Goal: Task Accomplishment & Management: Manage account settings

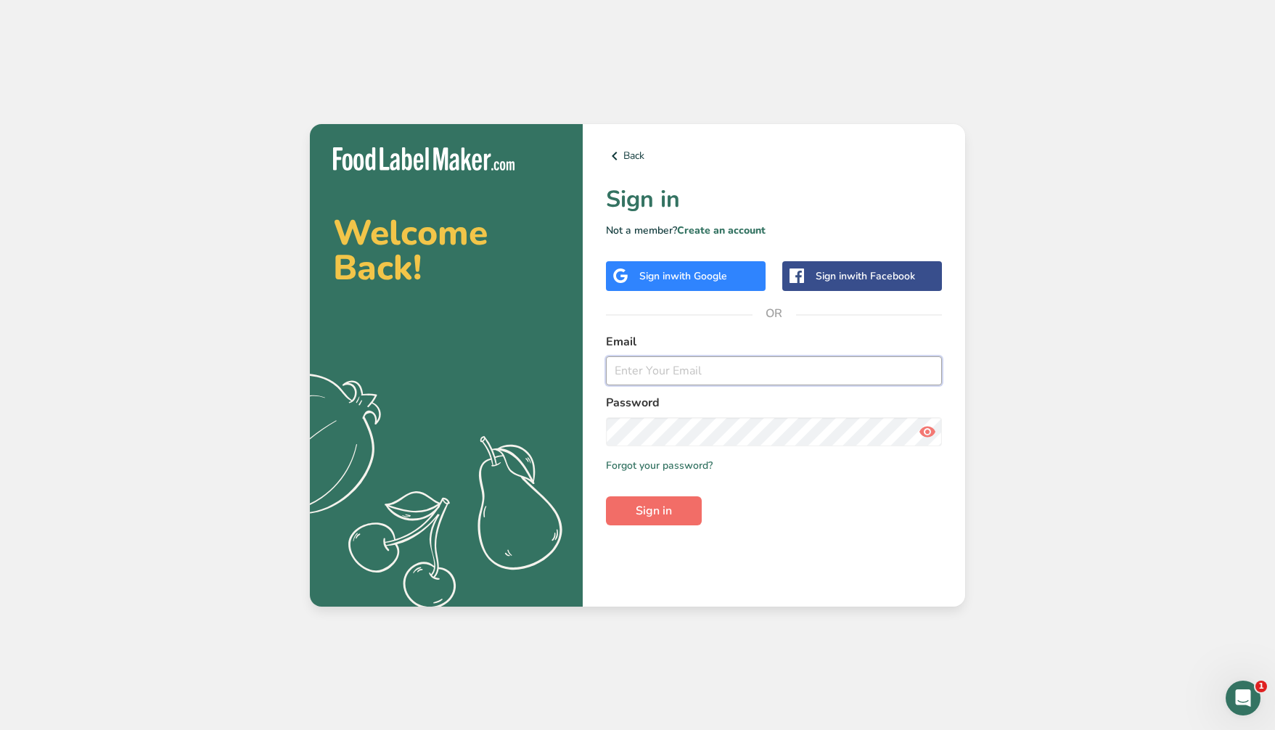
type input "[EMAIL_ADDRESS][DOMAIN_NAME]"
click at [679, 507] on button "Sign in" at bounding box center [654, 510] width 96 height 29
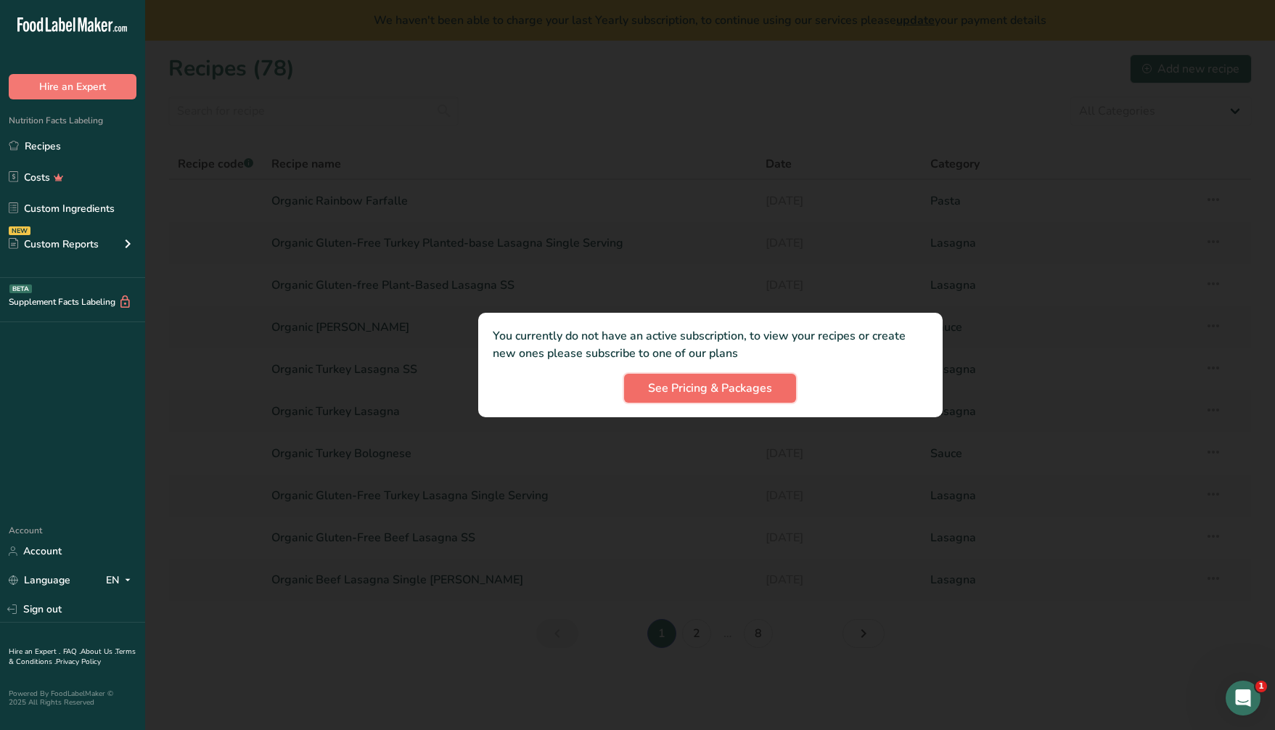
click at [713, 391] on span "See Pricing & Packages" at bounding box center [710, 388] width 124 height 17
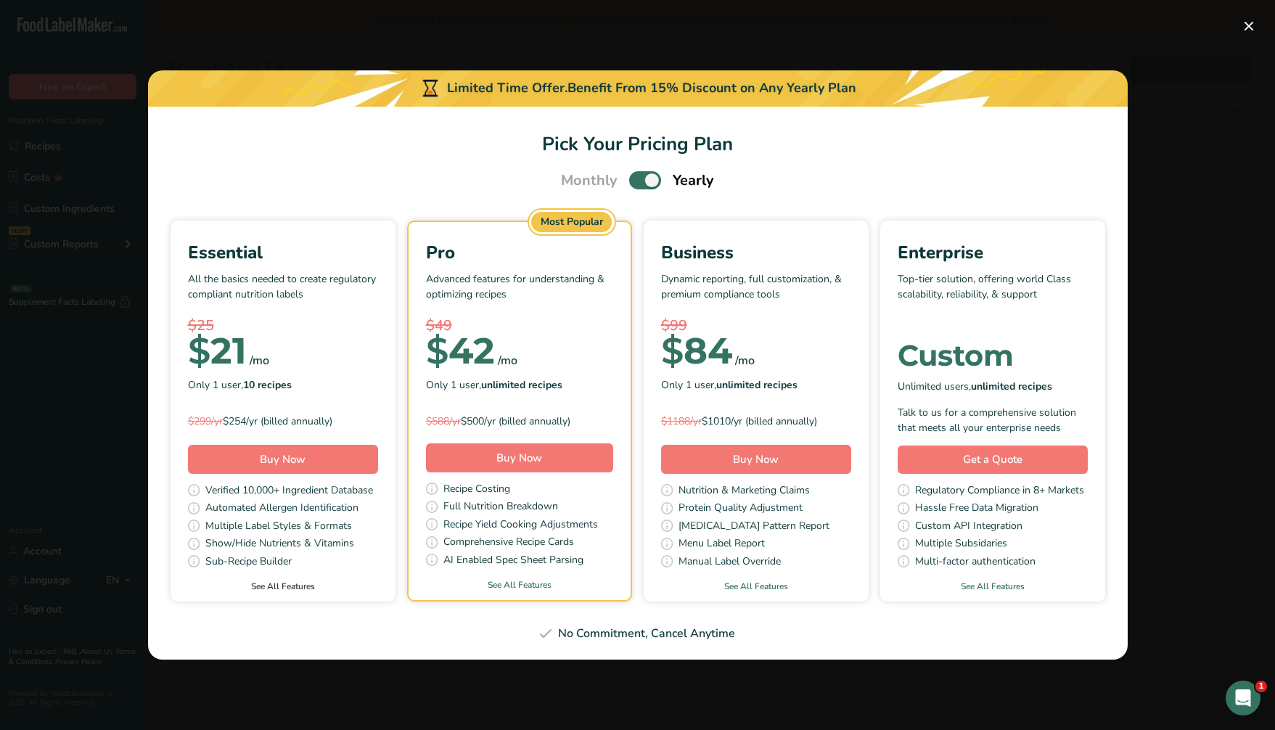
click at [278, 588] on link "See All Features" at bounding box center [283, 586] width 225 height 13
click at [1250, 26] on button "Pick Your Pricing Plan Modal" at bounding box center [1248, 26] width 23 height 23
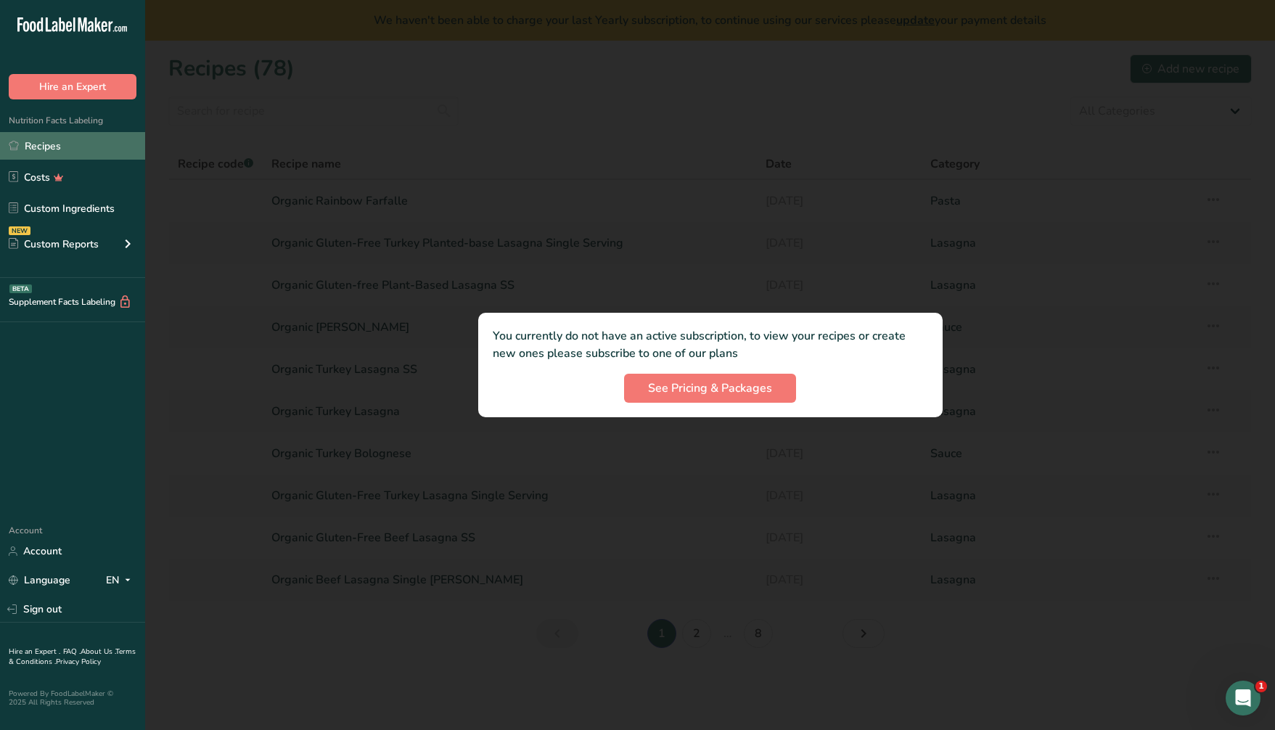
click at [42, 150] on link "Recipes" at bounding box center [72, 146] width 145 height 28
click at [40, 548] on link "Account" at bounding box center [72, 550] width 145 height 25
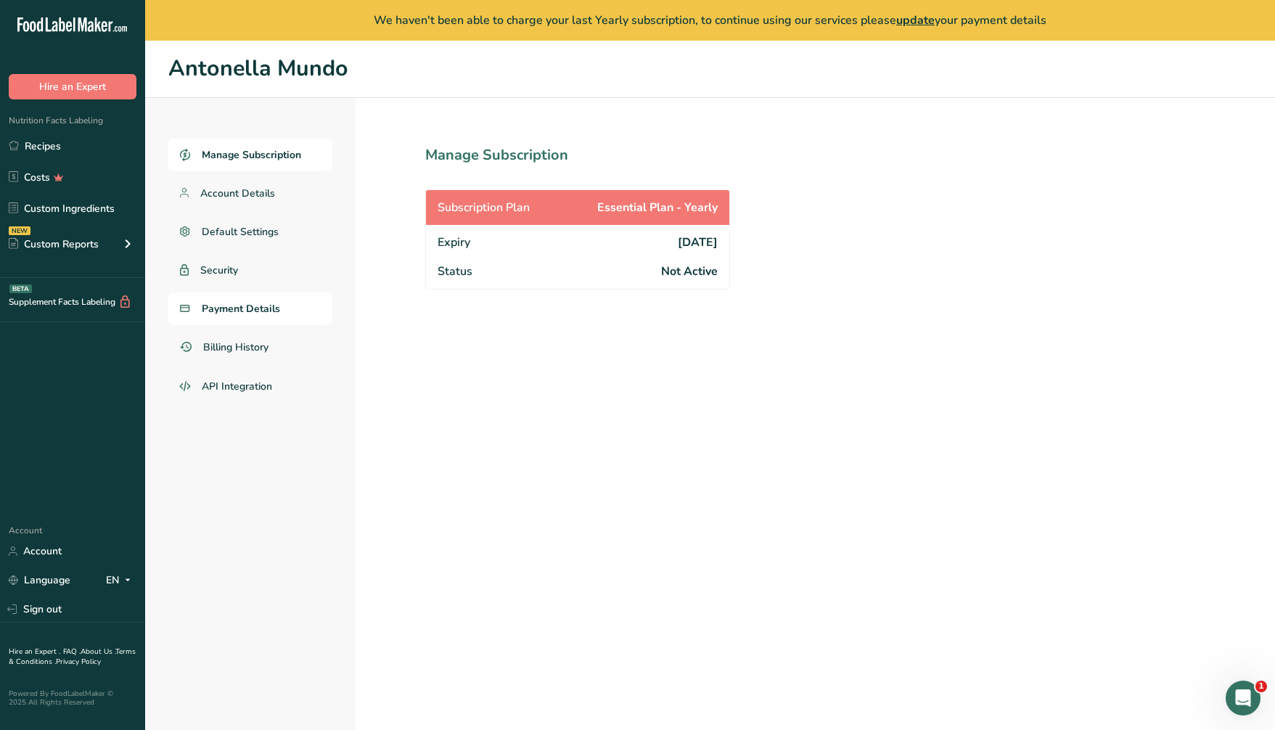
click at [238, 303] on span "Payment Details" at bounding box center [241, 308] width 78 height 15
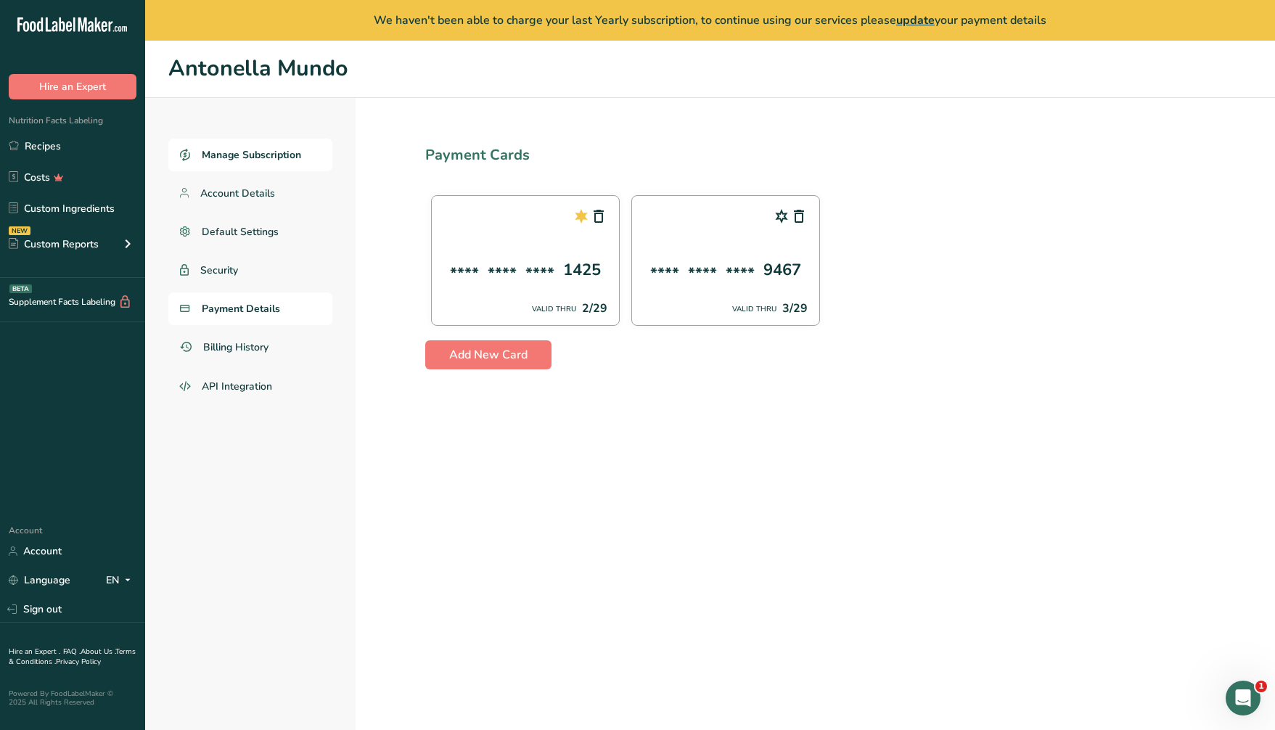
click at [263, 155] on span "Manage Subscription" at bounding box center [251, 154] width 99 height 15
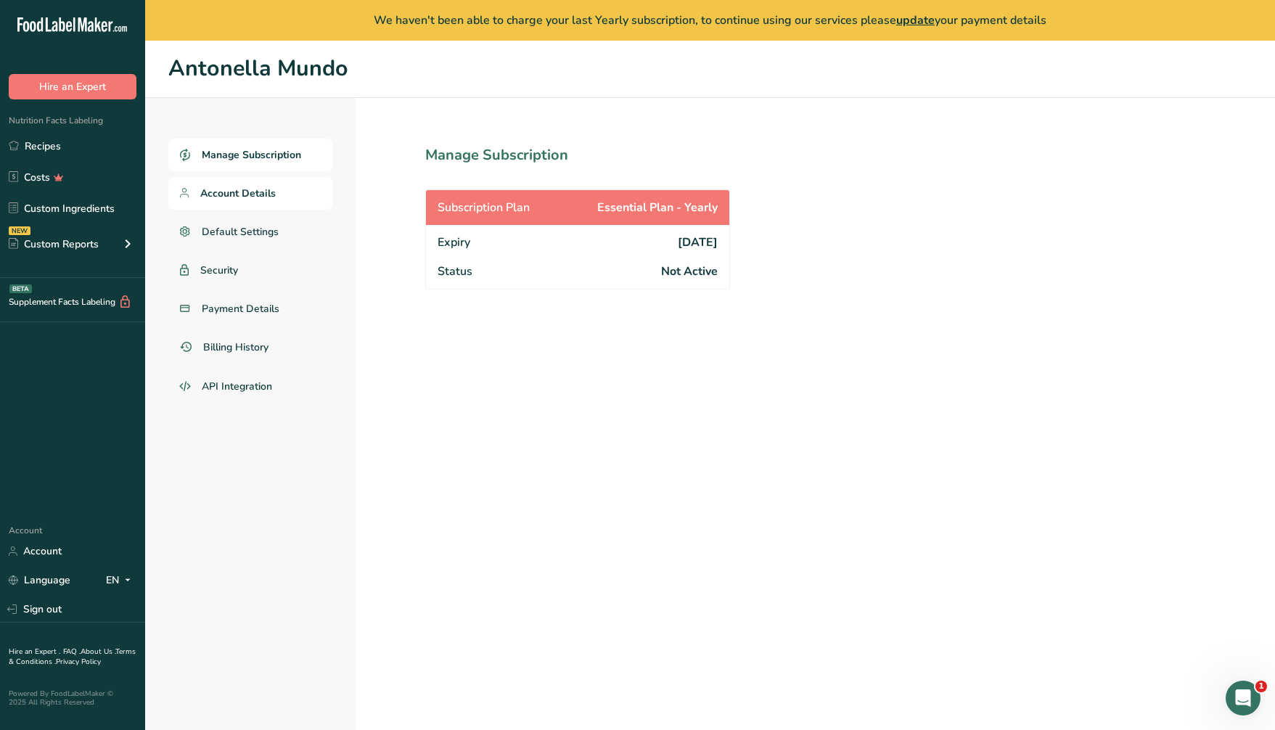
click at [278, 192] on link "Account Details" at bounding box center [250, 193] width 164 height 33
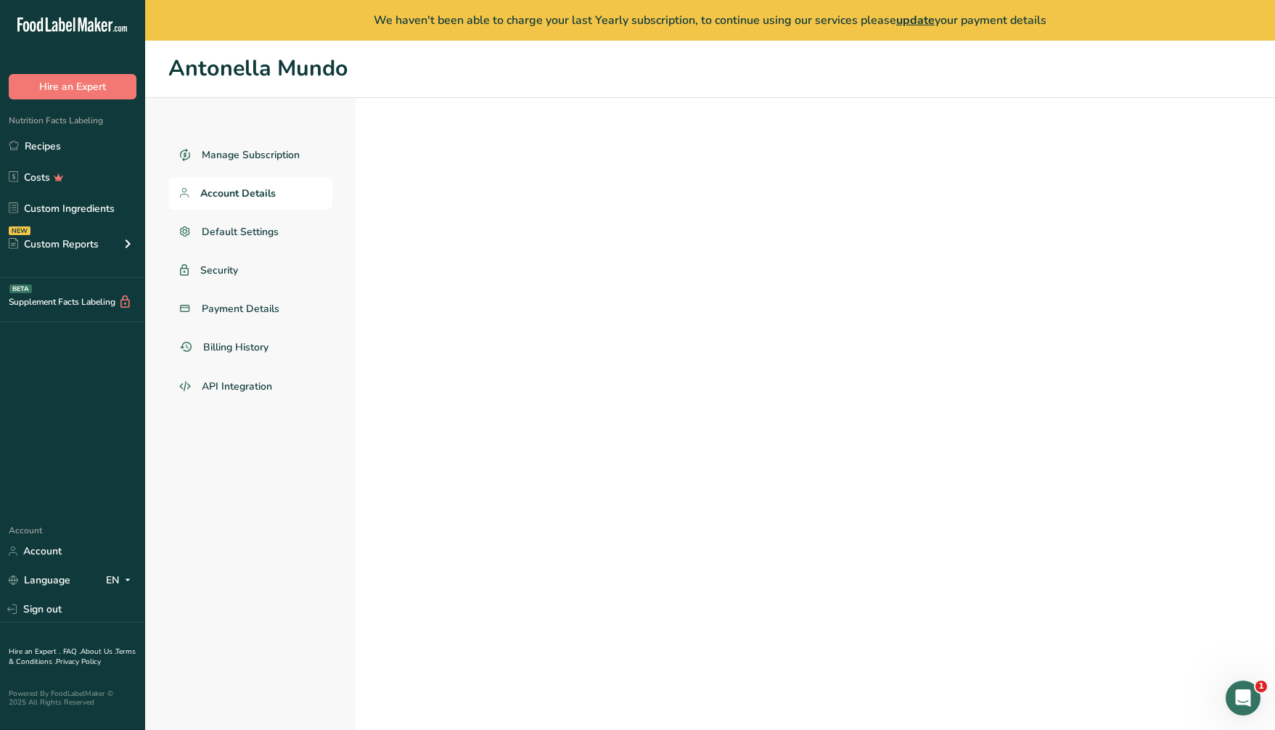
scroll to position [1, 0]
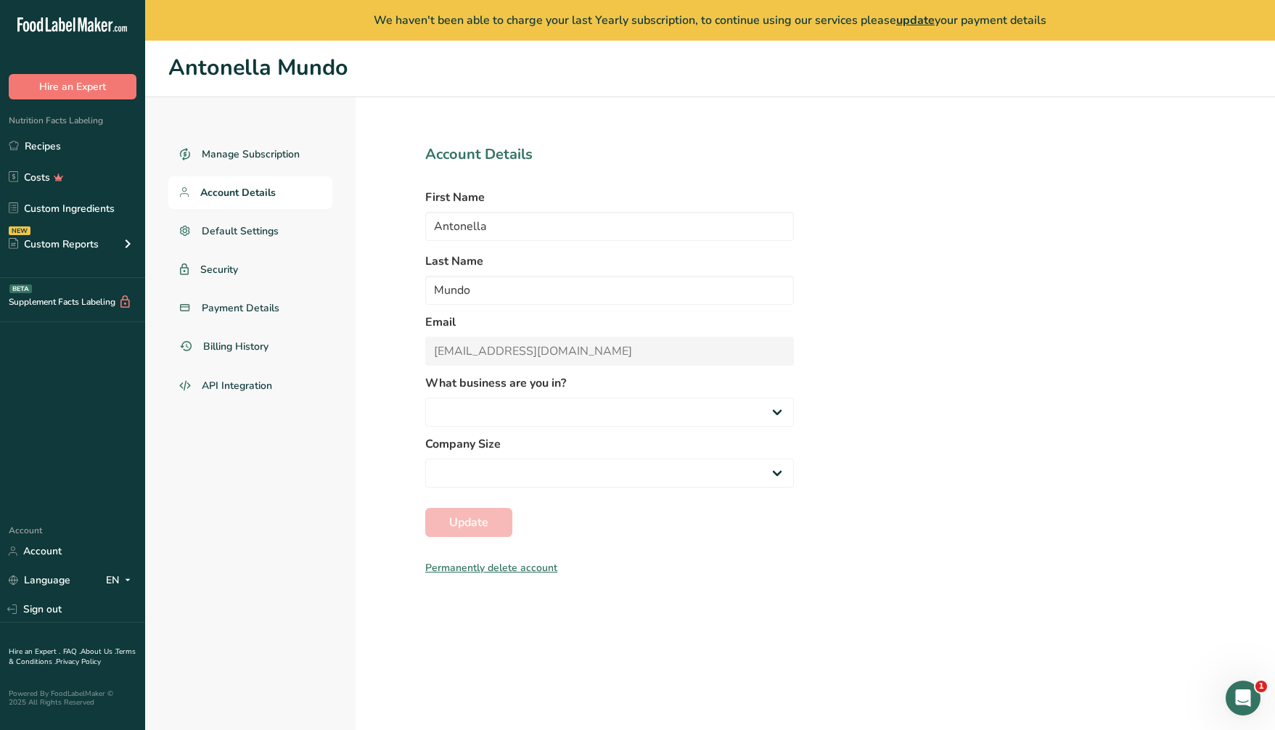
select select
select select "4"
click at [272, 232] on span "Default Settings" at bounding box center [241, 231] width 78 height 15
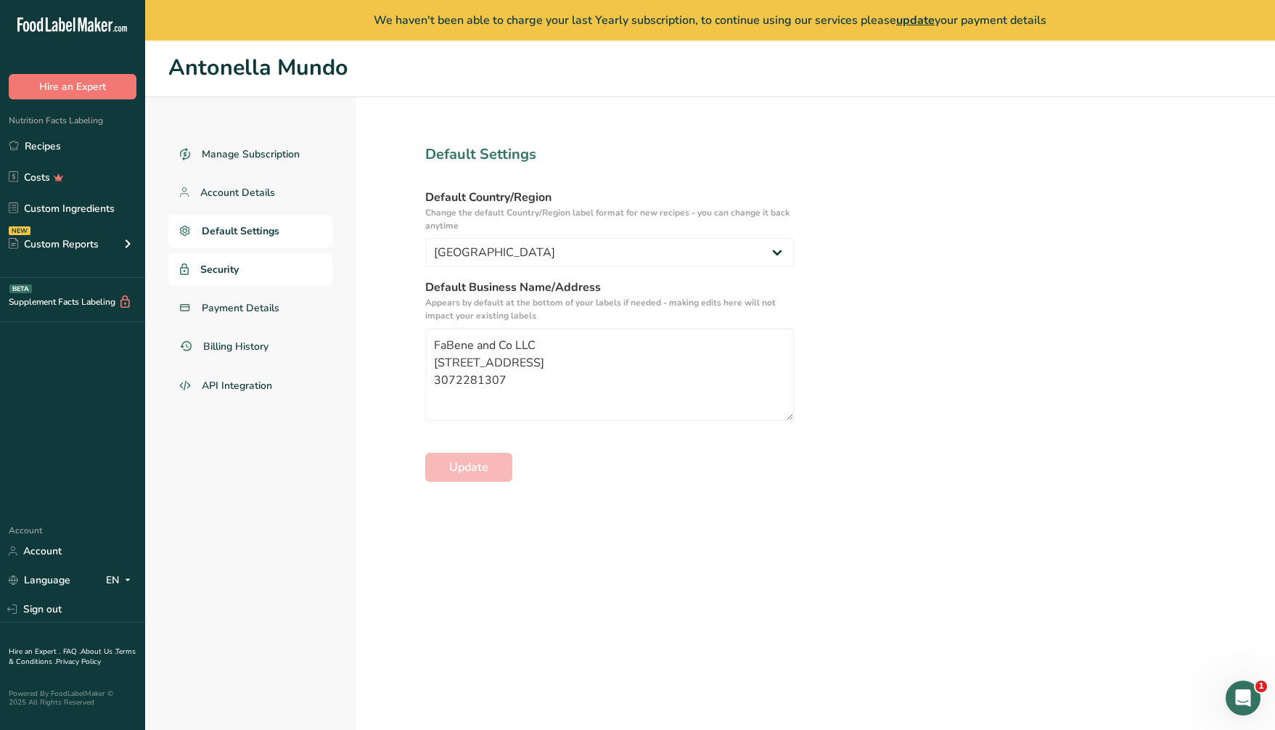
click at [255, 263] on link "Security" at bounding box center [250, 269] width 164 height 33
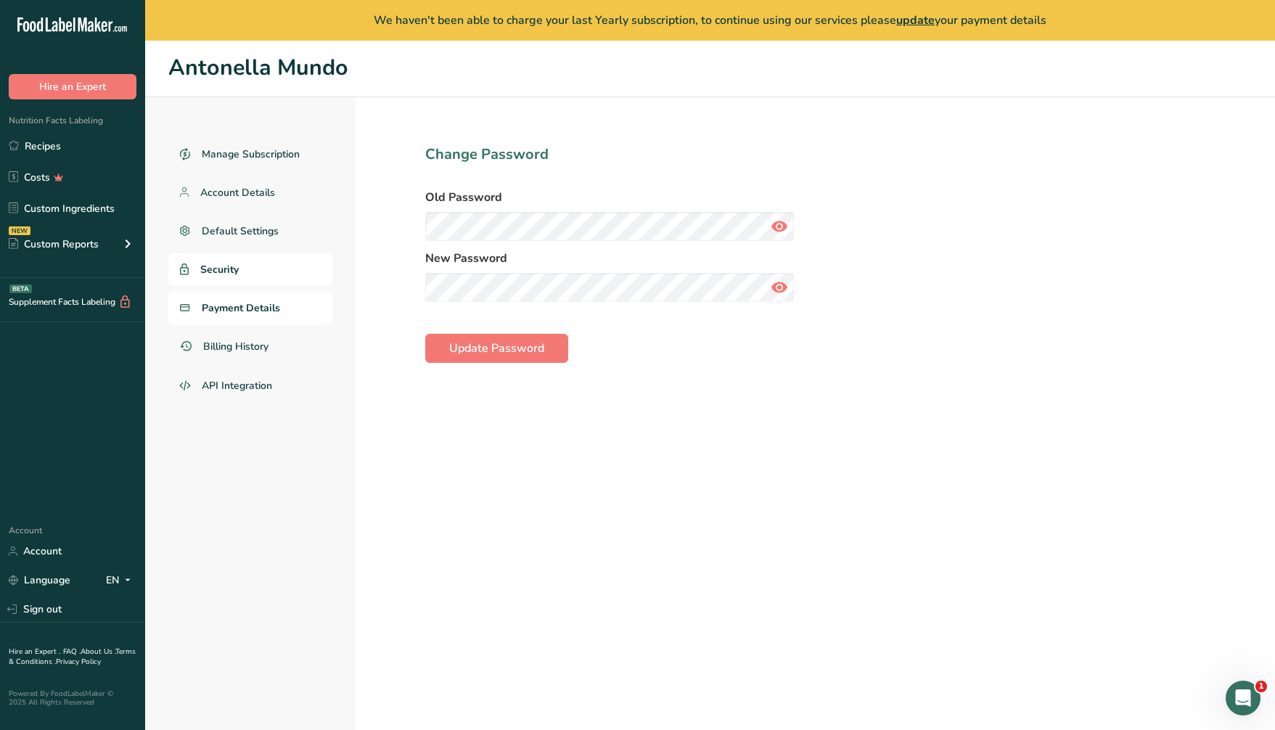
click at [250, 303] on span "Payment Details" at bounding box center [241, 307] width 78 height 15
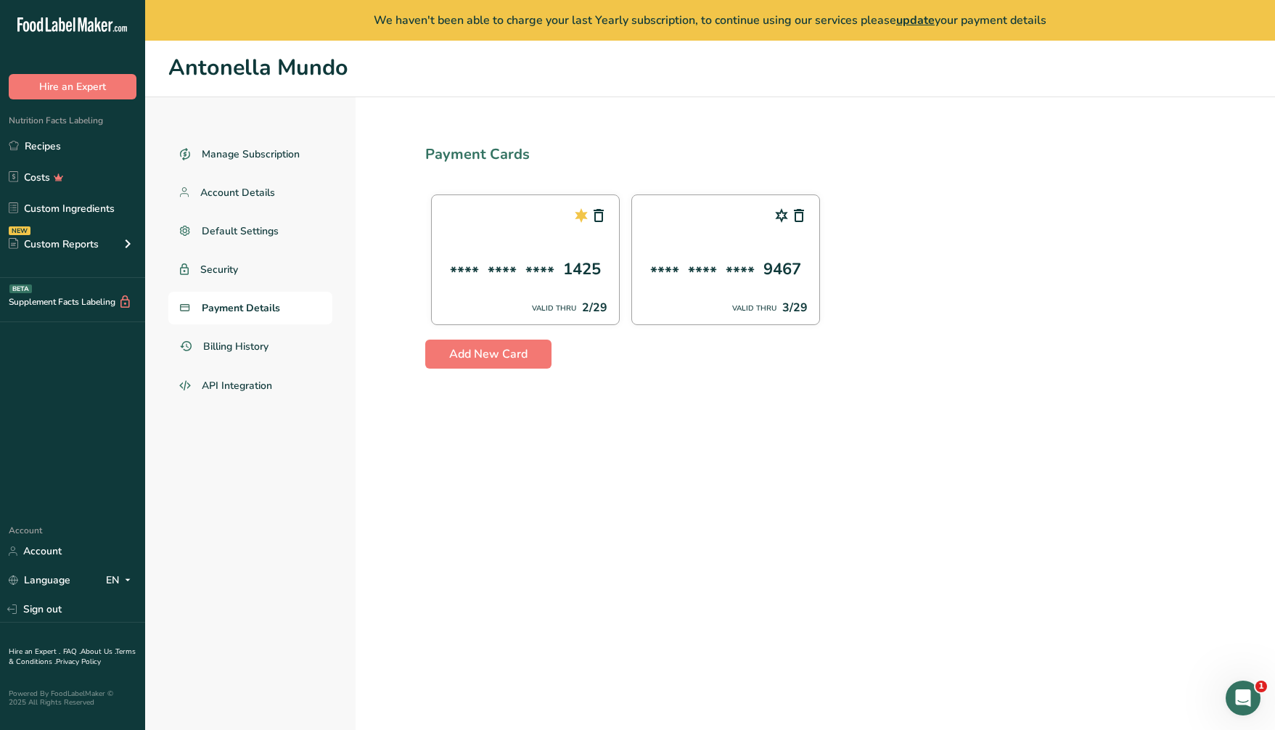
scroll to position [41, 0]
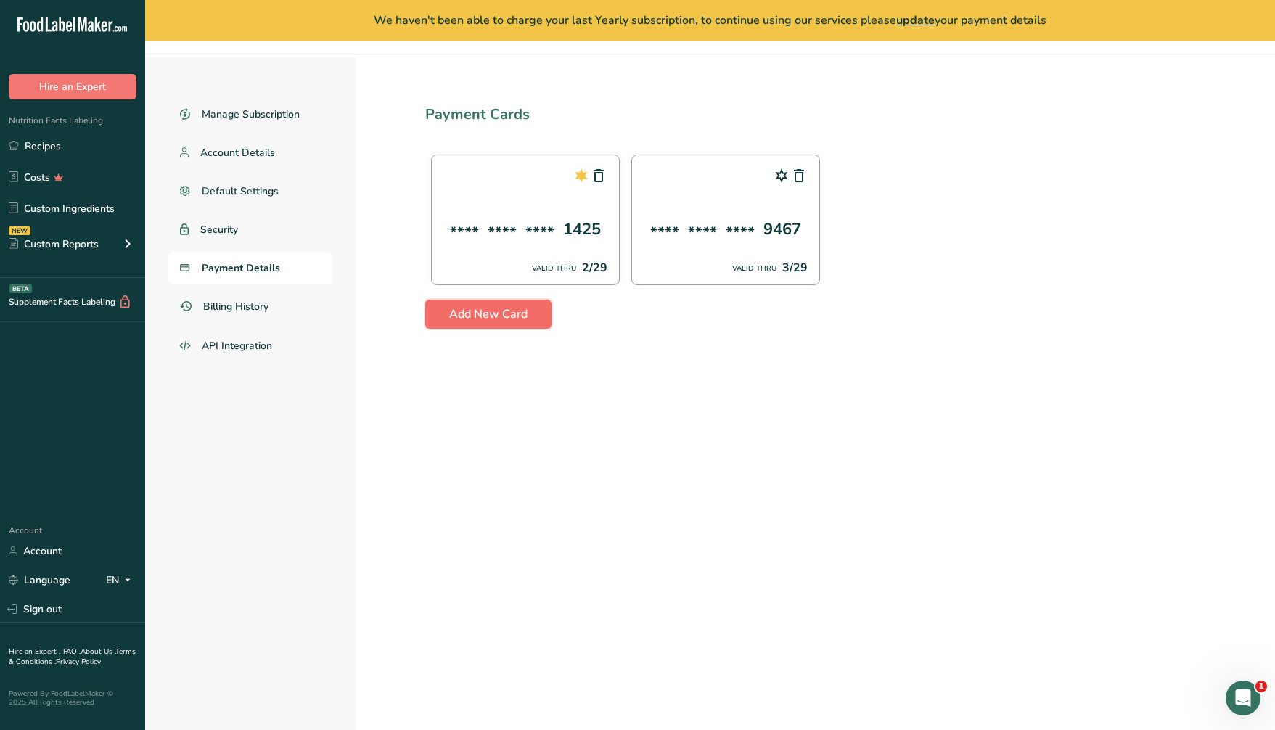
click at [508, 314] on span "Add New Card" at bounding box center [488, 314] width 78 height 17
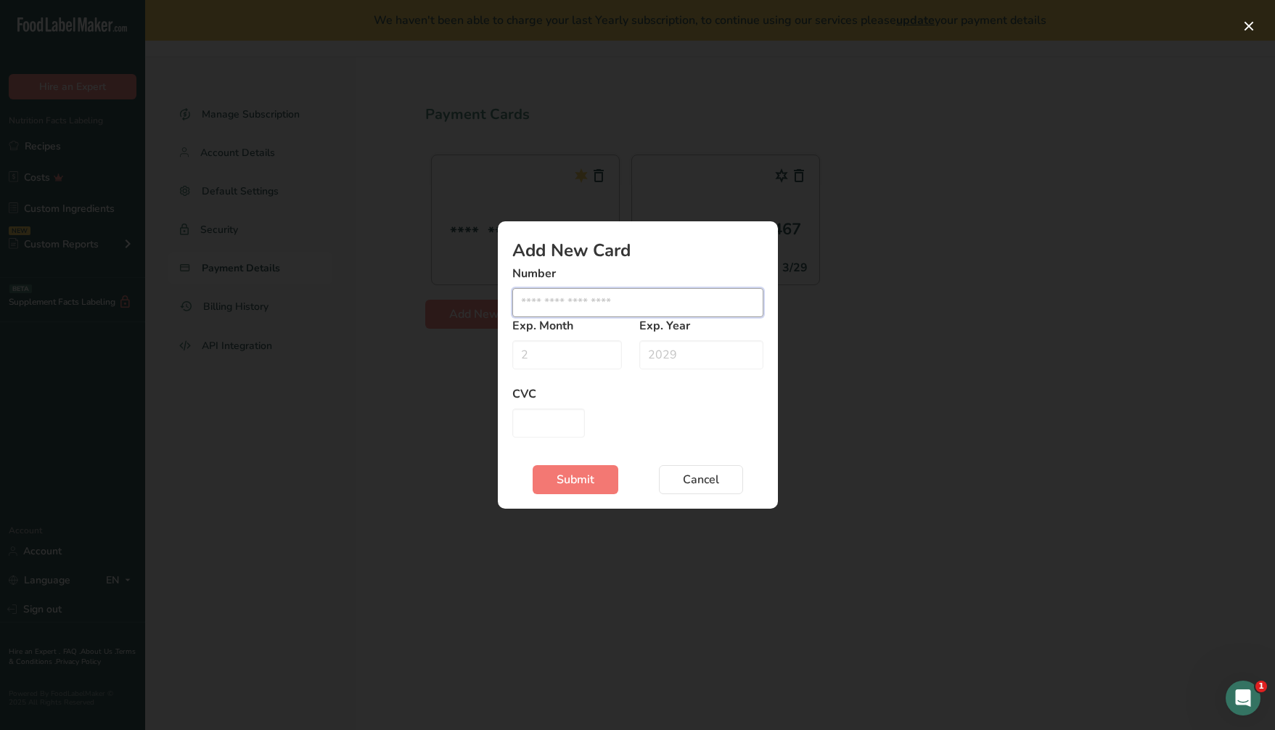
click at [545, 303] on input "Edit card modal" at bounding box center [637, 302] width 251 height 29
type input "4427427083991028"
click at [570, 359] on input "Edit card modal" at bounding box center [567, 354] width 110 height 29
type input "05"
click at [671, 355] on input "Edit card modal" at bounding box center [701, 354] width 124 height 29
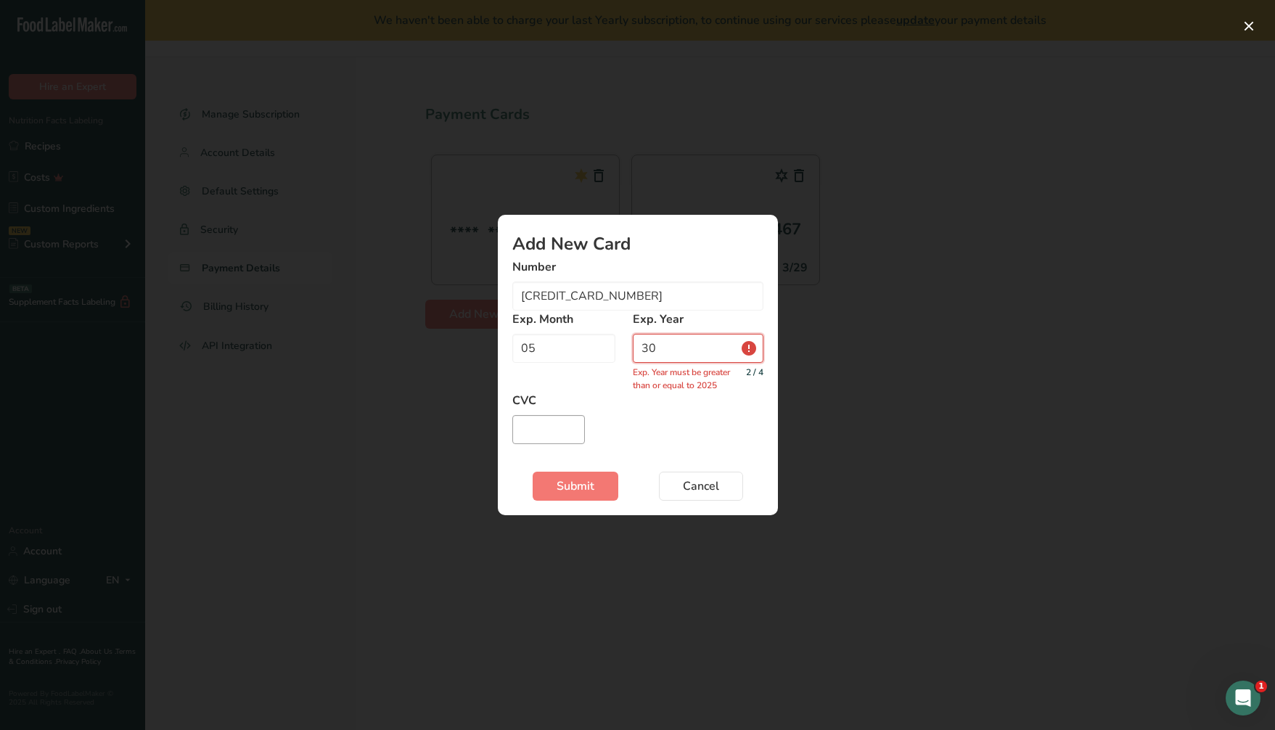
type input "30"
click at [565, 425] on input "Edit card modal" at bounding box center [548, 429] width 73 height 29
type input "195"
click at [568, 485] on span "Submit" at bounding box center [576, 486] width 38 height 17
click at [644, 347] on input "30" at bounding box center [698, 348] width 131 height 29
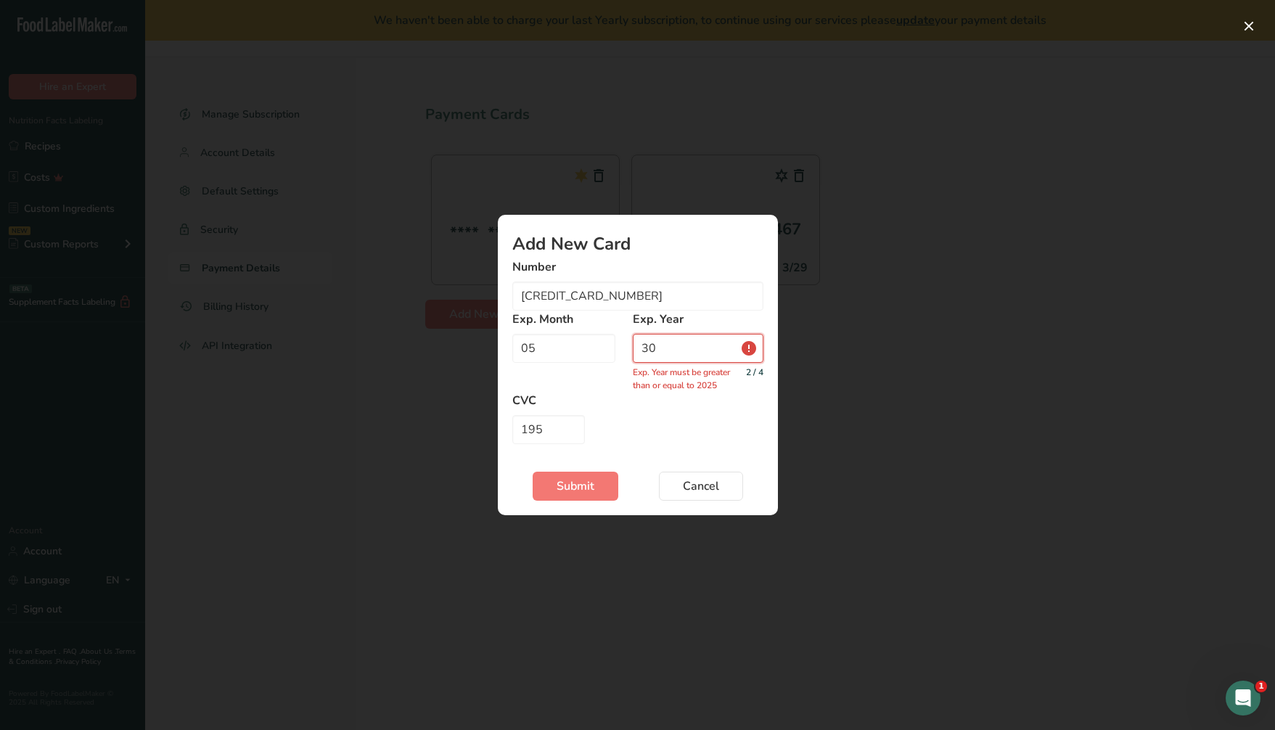
click at [640, 346] on input "30" at bounding box center [698, 348] width 131 height 29
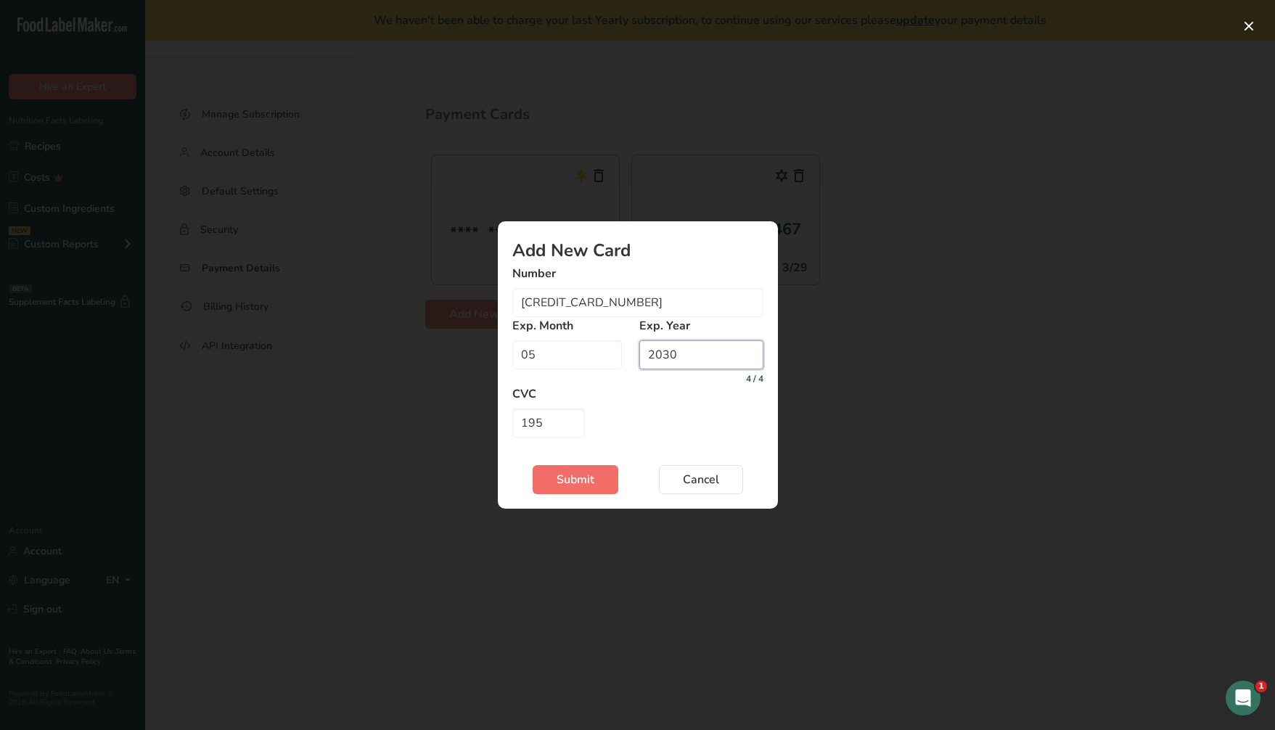
type input "2030"
click at [590, 483] on span "Submit" at bounding box center [576, 479] width 38 height 17
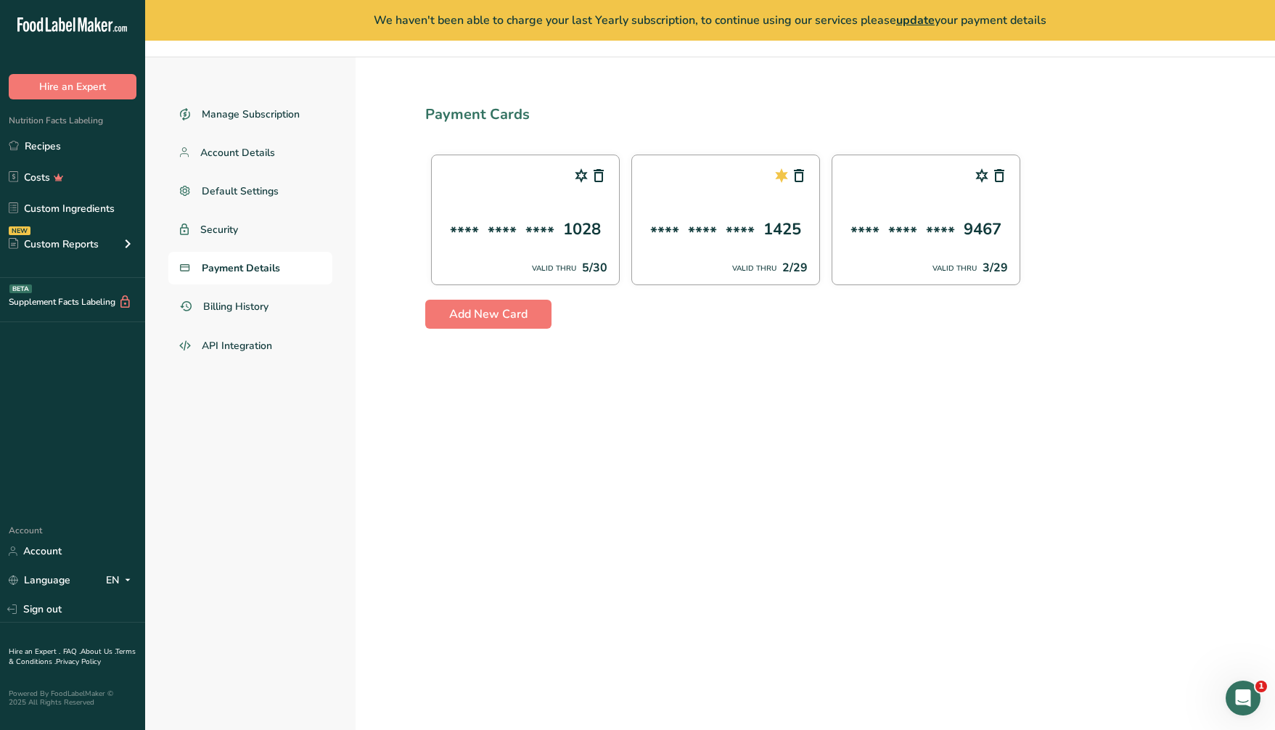
click at [918, 22] on span "update" at bounding box center [915, 20] width 38 height 16
click at [915, 19] on span "update" at bounding box center [915, 20] width 38 height 16
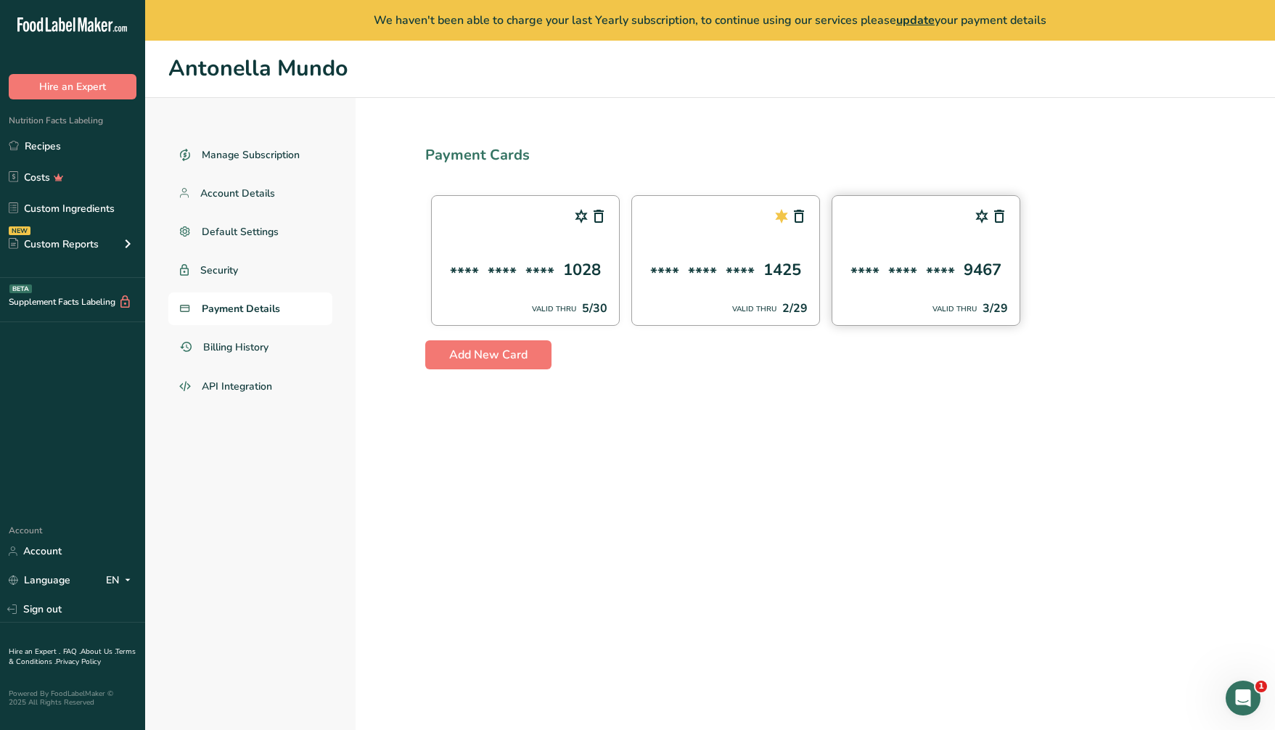
click at [942, 277] on div "****" at bounding box center [940, 274] width 29 height 24
click at [999, 265] on div "9467" at bounding box center [983, 270] width 38 height 24
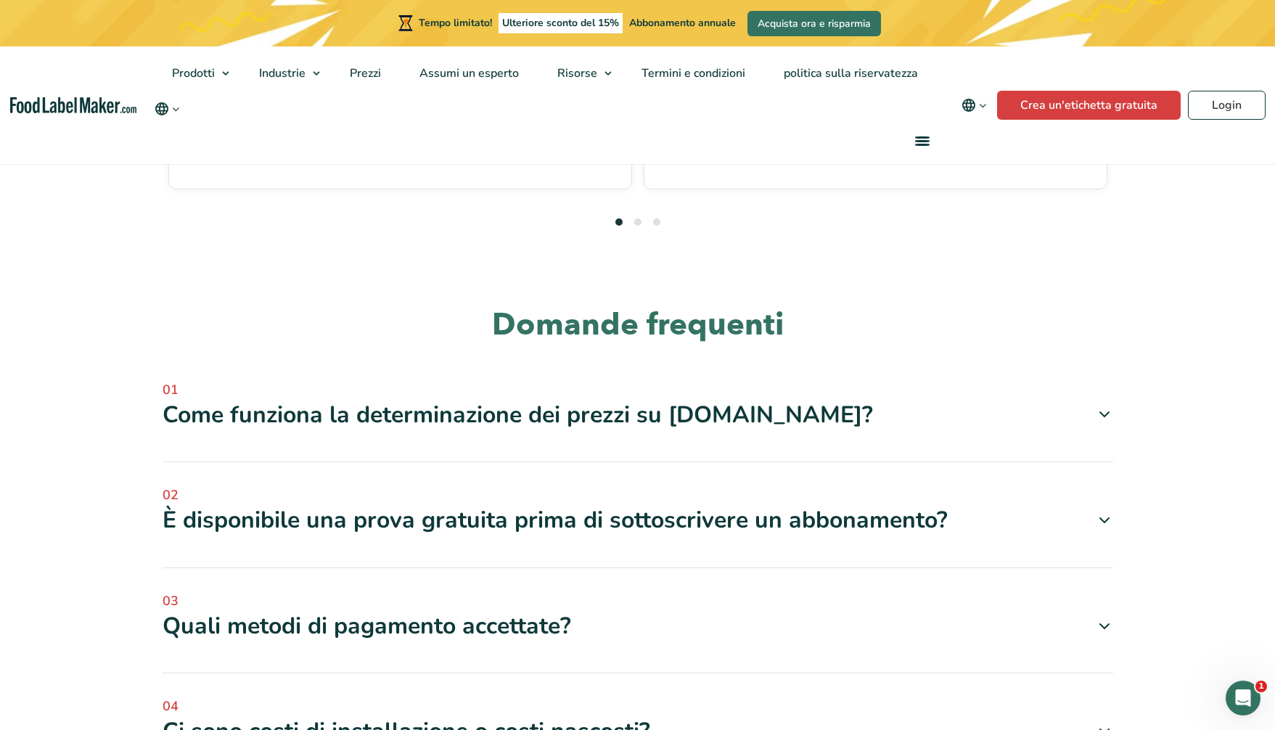
scroll to position [4383, 0]
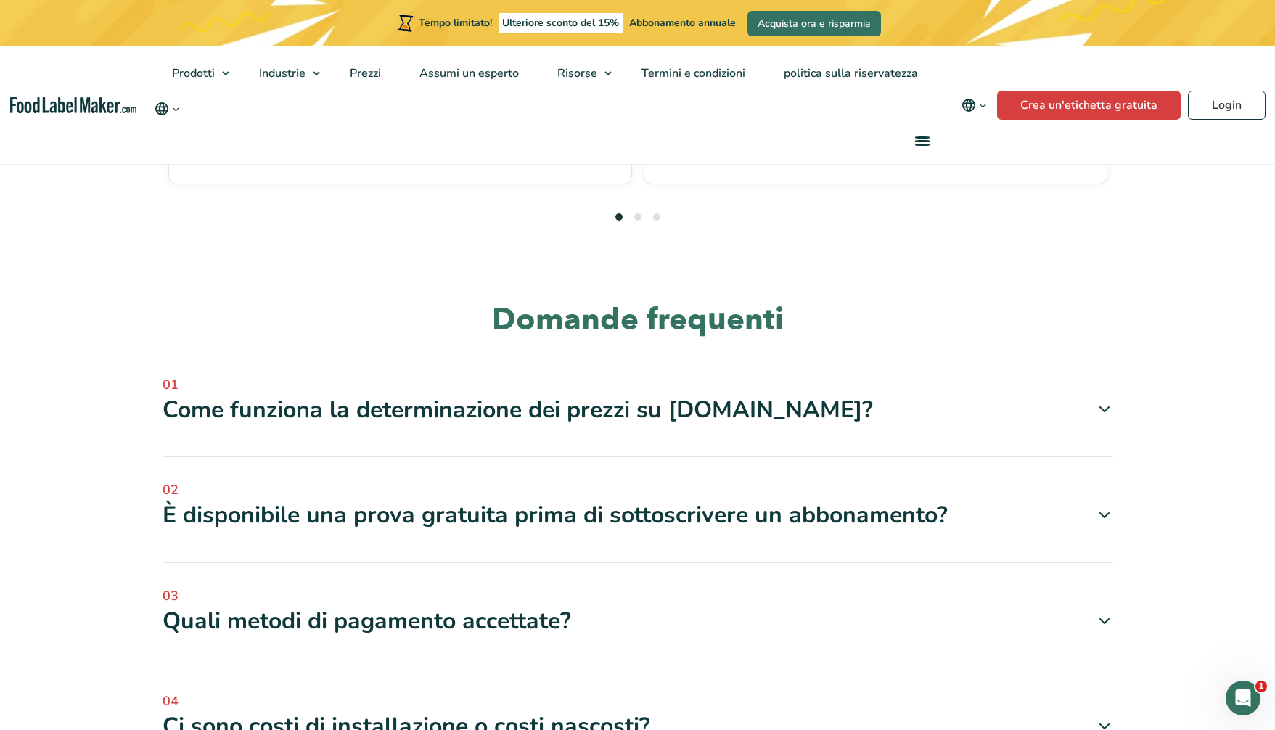
click at [1100, 401] on icon at bounding box center [1104, 409] width 17 height 17
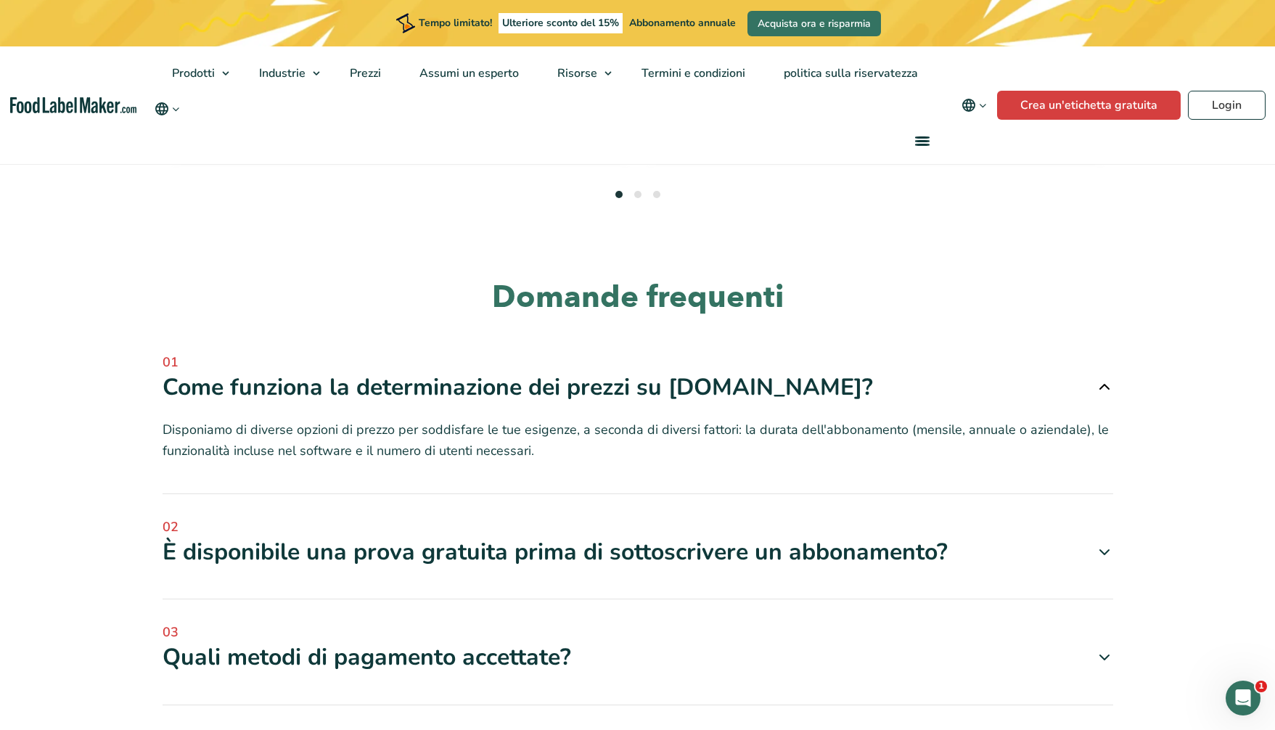
scroll to position [4407, 0]
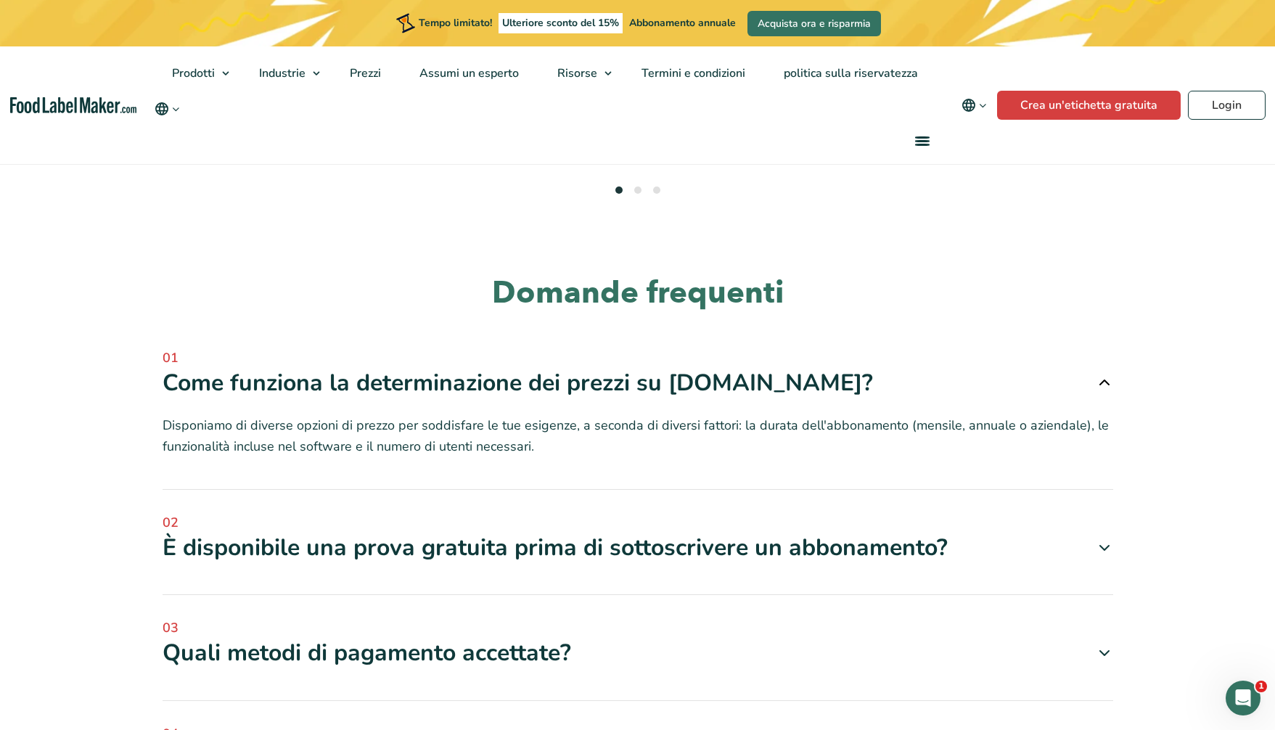
drag, startPoint x: 1106, startPoint y: 456, endPoint x: 1097, endPoint y: 454, distance: 9.0
click at [1106, 539] on icon at bounding box center [1104, 547] width 17 height 17
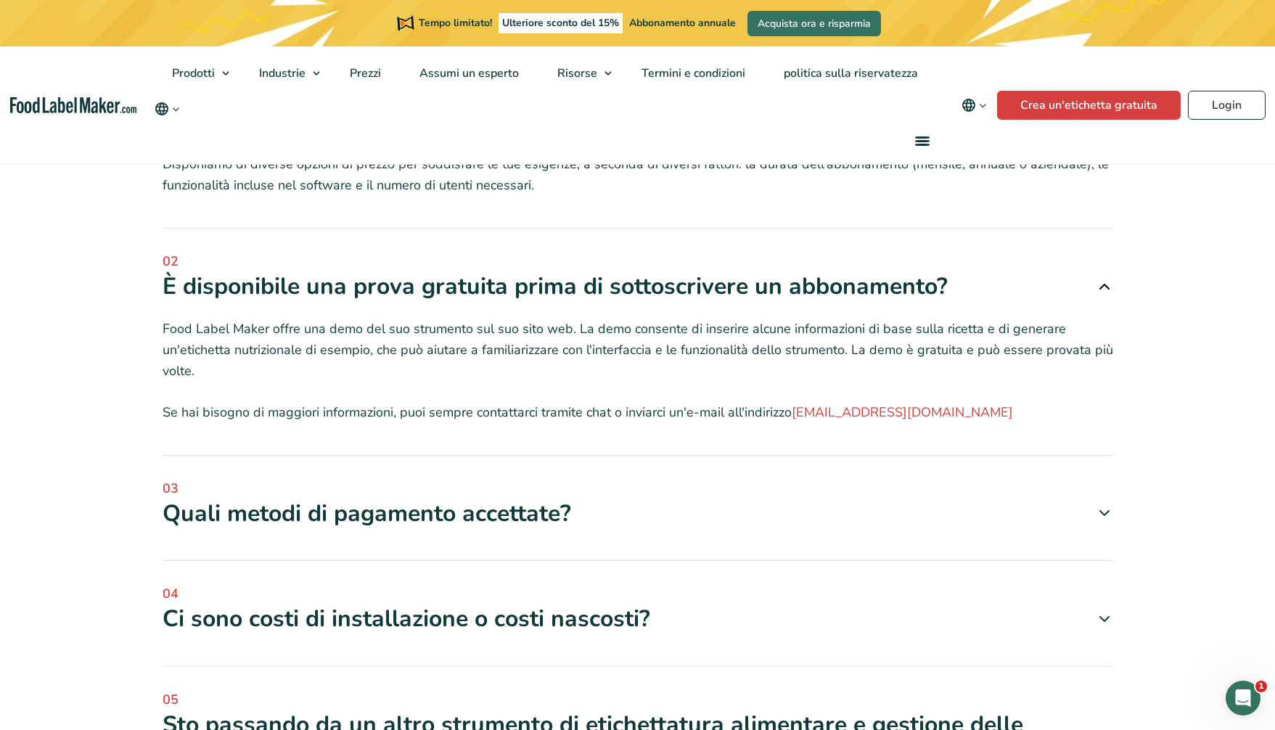
click at [1099, 499] on div "Quali metodi di pagamento accettate?" at bounding box center [638, 514] width 951 height 30
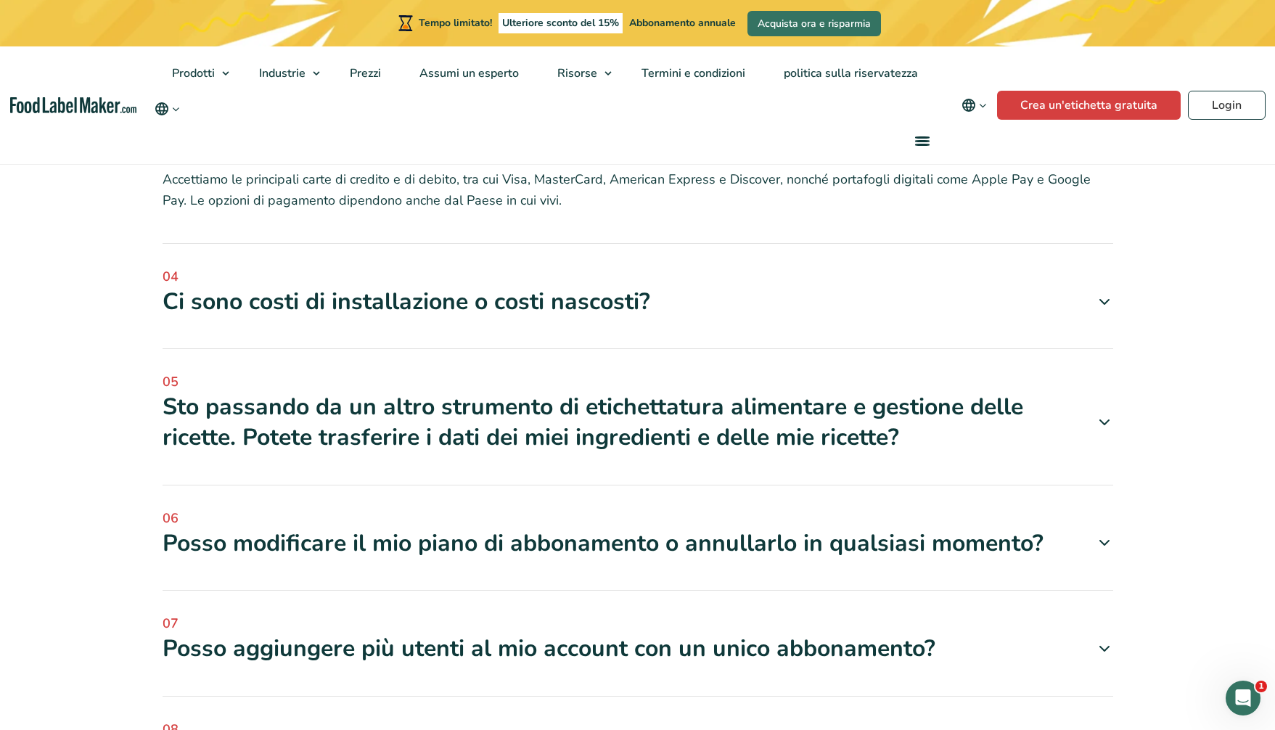
scroll to position [5103, 0]
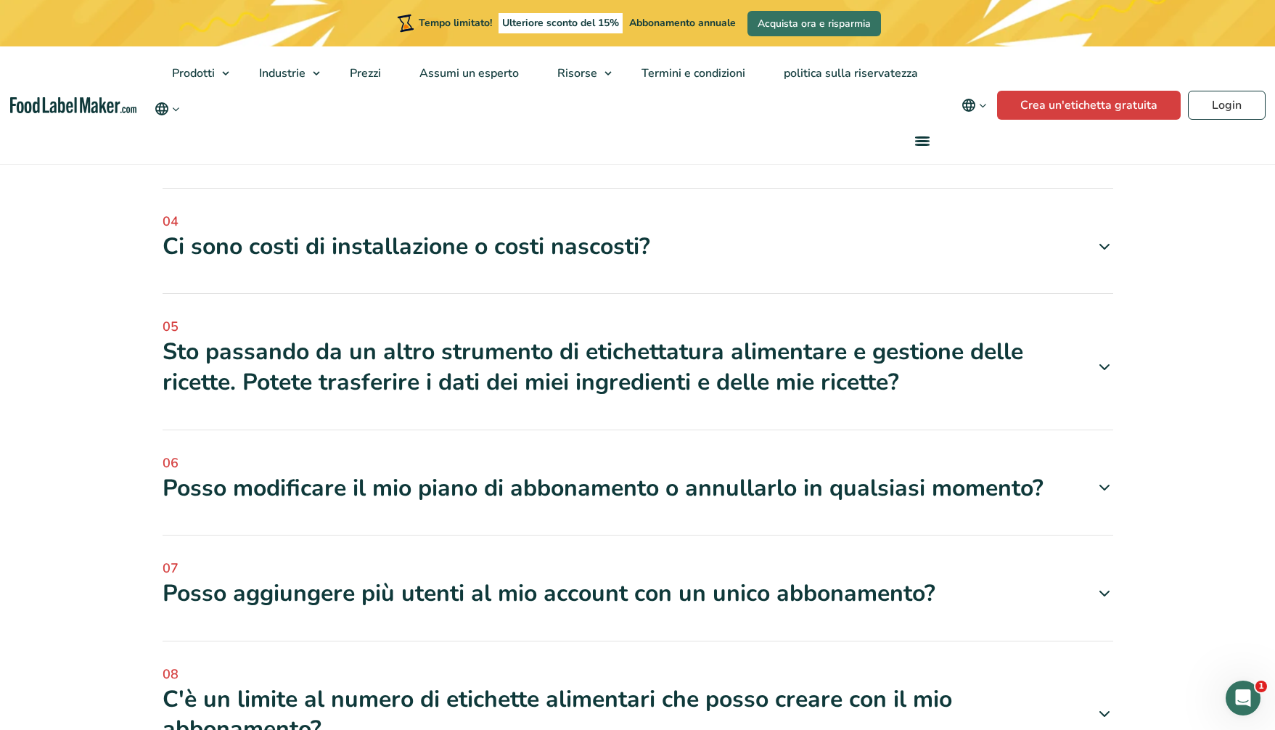
click at [1099, 479] on icon at bounding box center [1104, 487] width 17 height 17
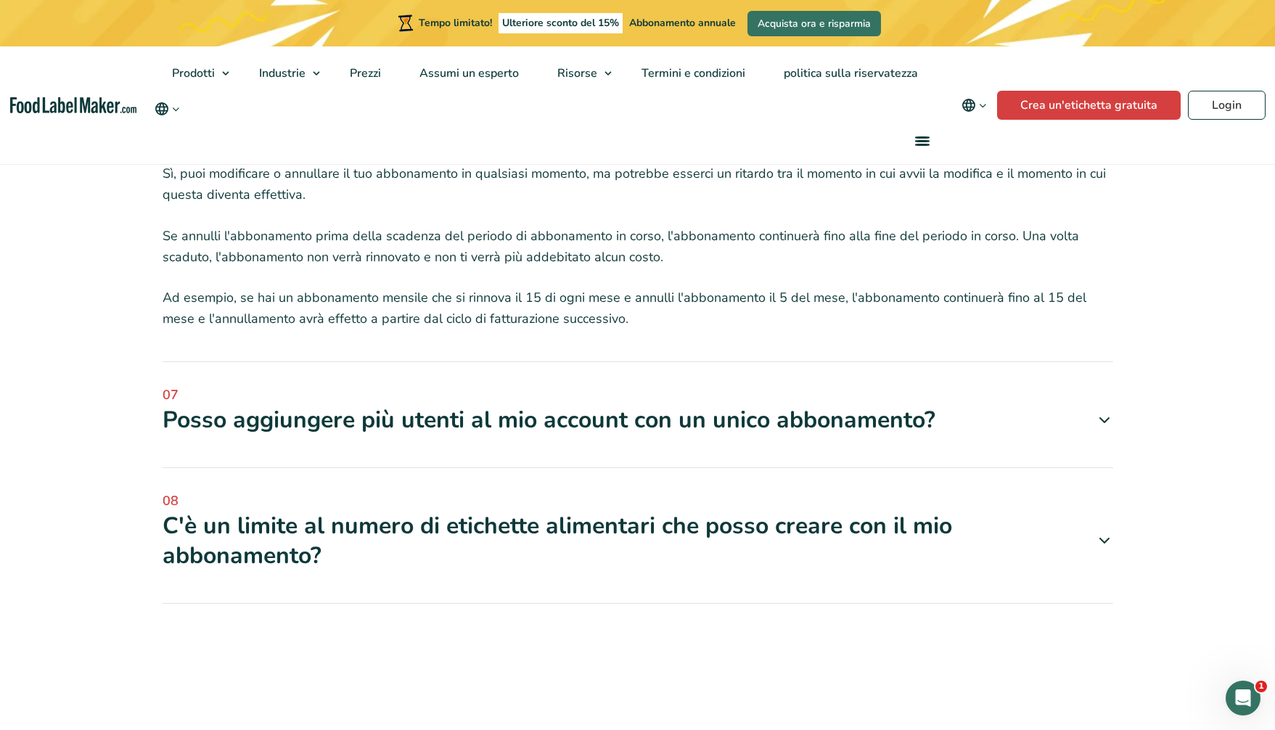
scroll to position [5466, 0]
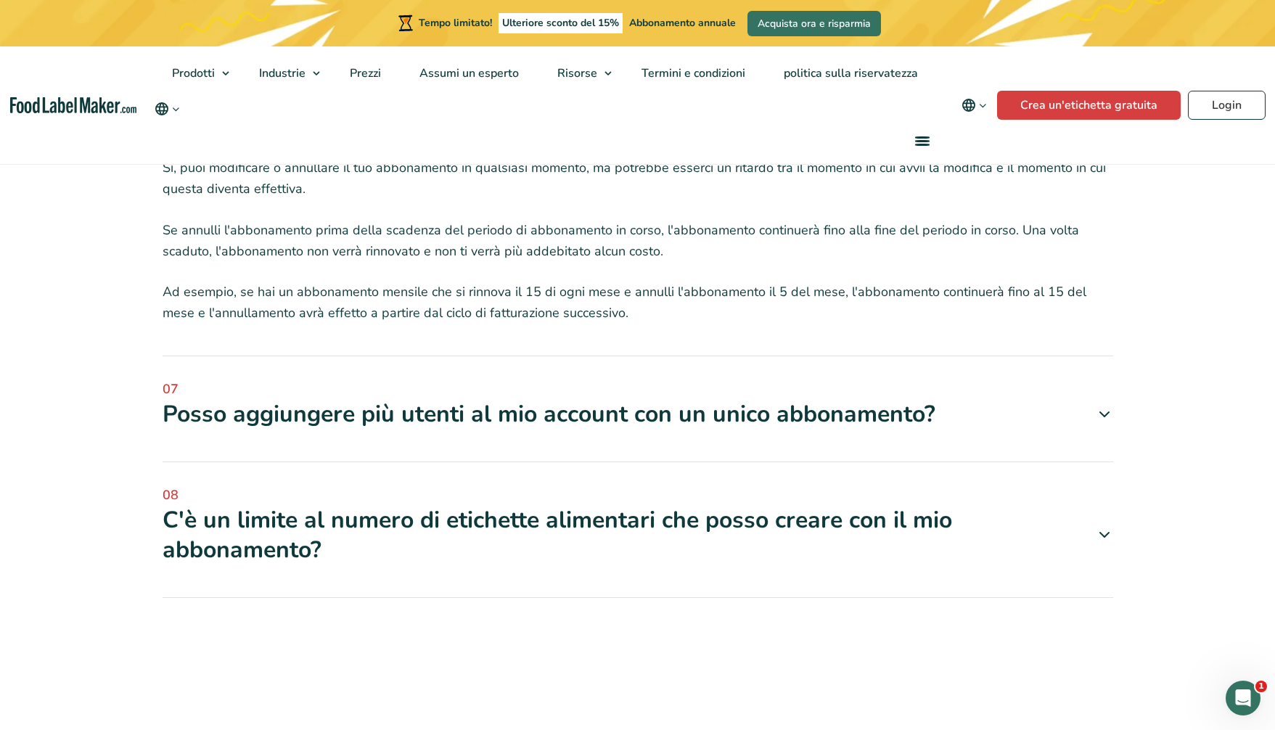
click at [1105, 526] on icon at bounding box center [1104, 534] width 17 height 17
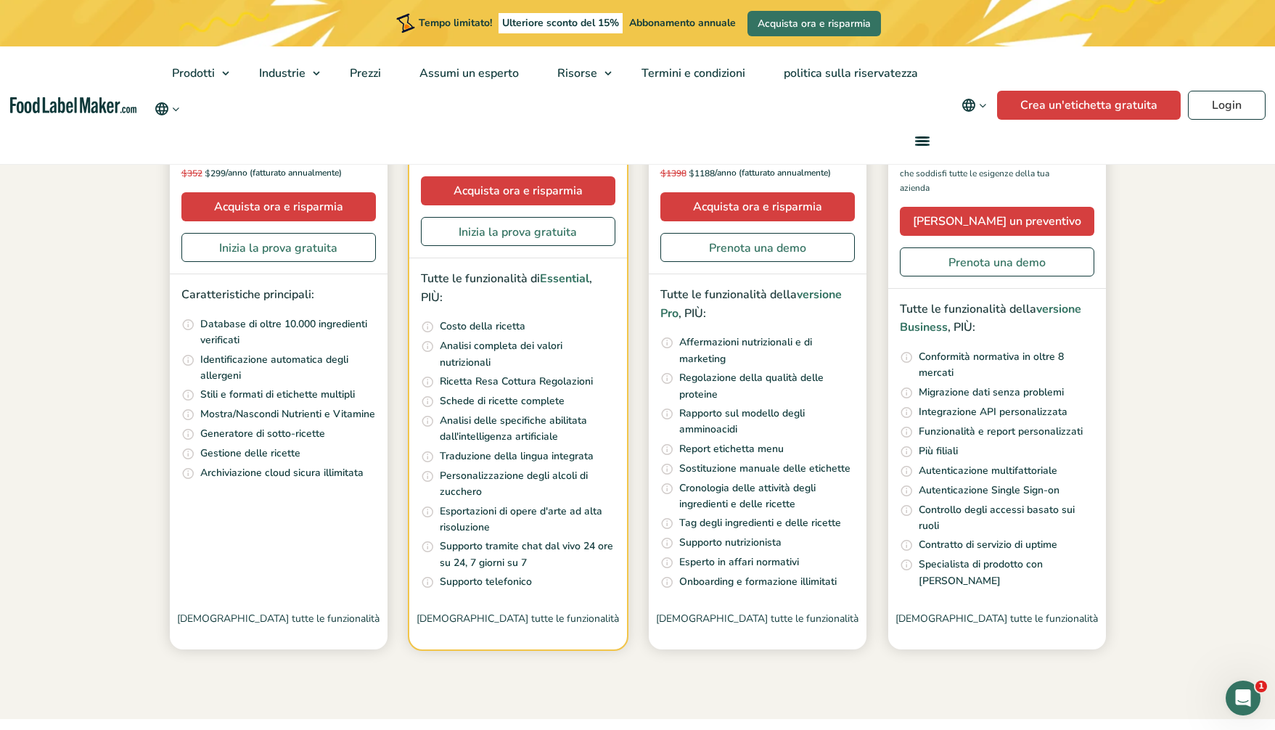
scroll to position [369, 0]
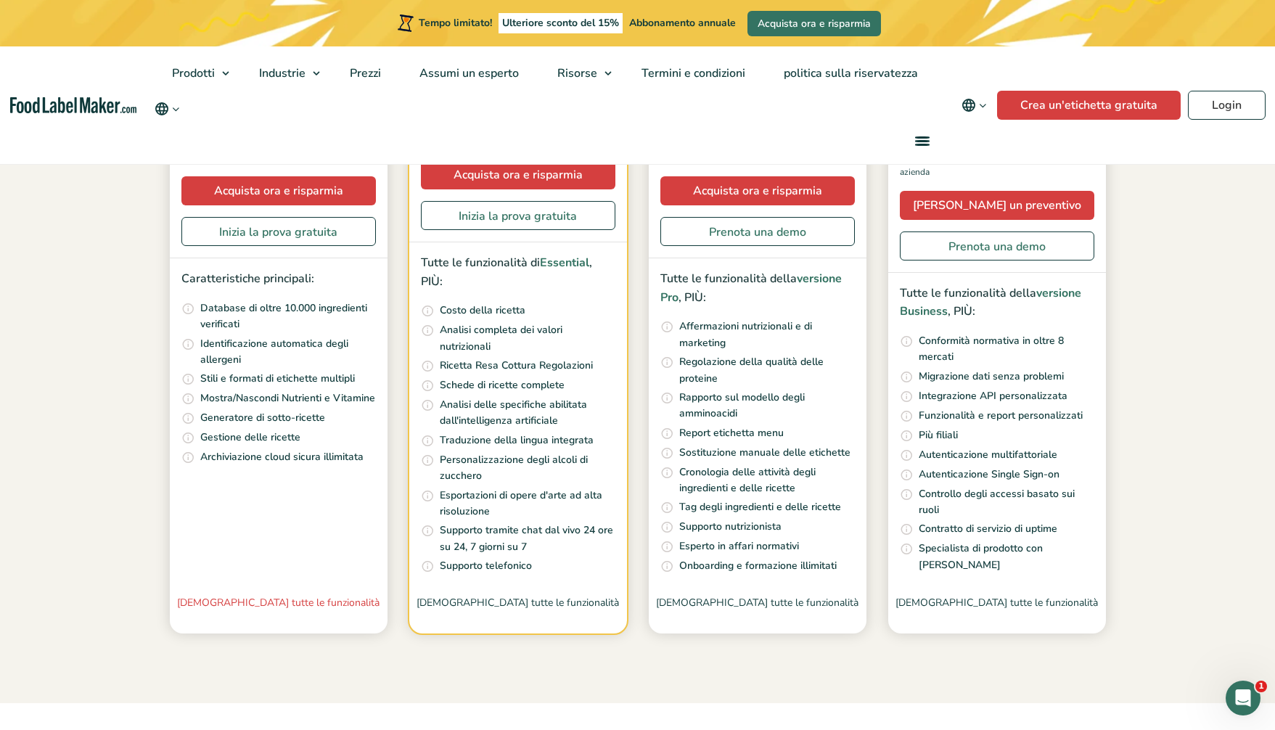
click at [306, 601] on font "Vedi tutte le funzionalità" at bounding box center [278, 603] width 202 height 14
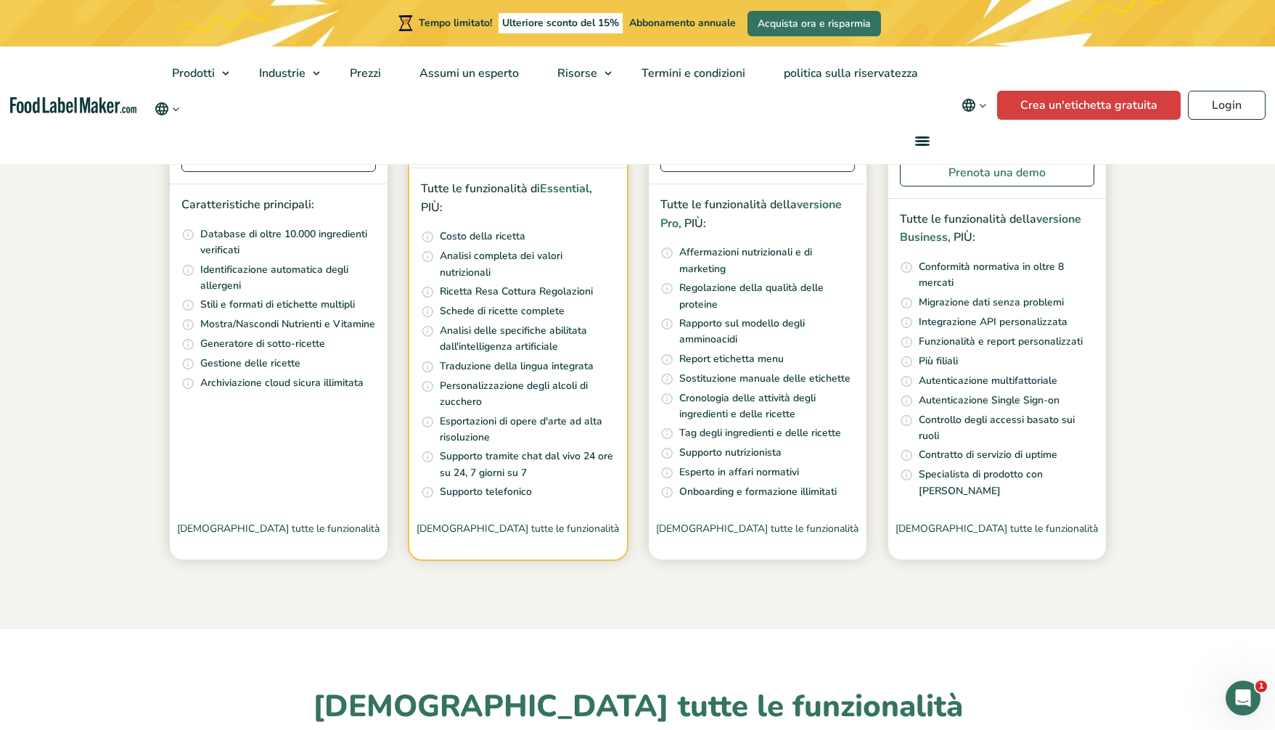
scroll to position [445, 0]
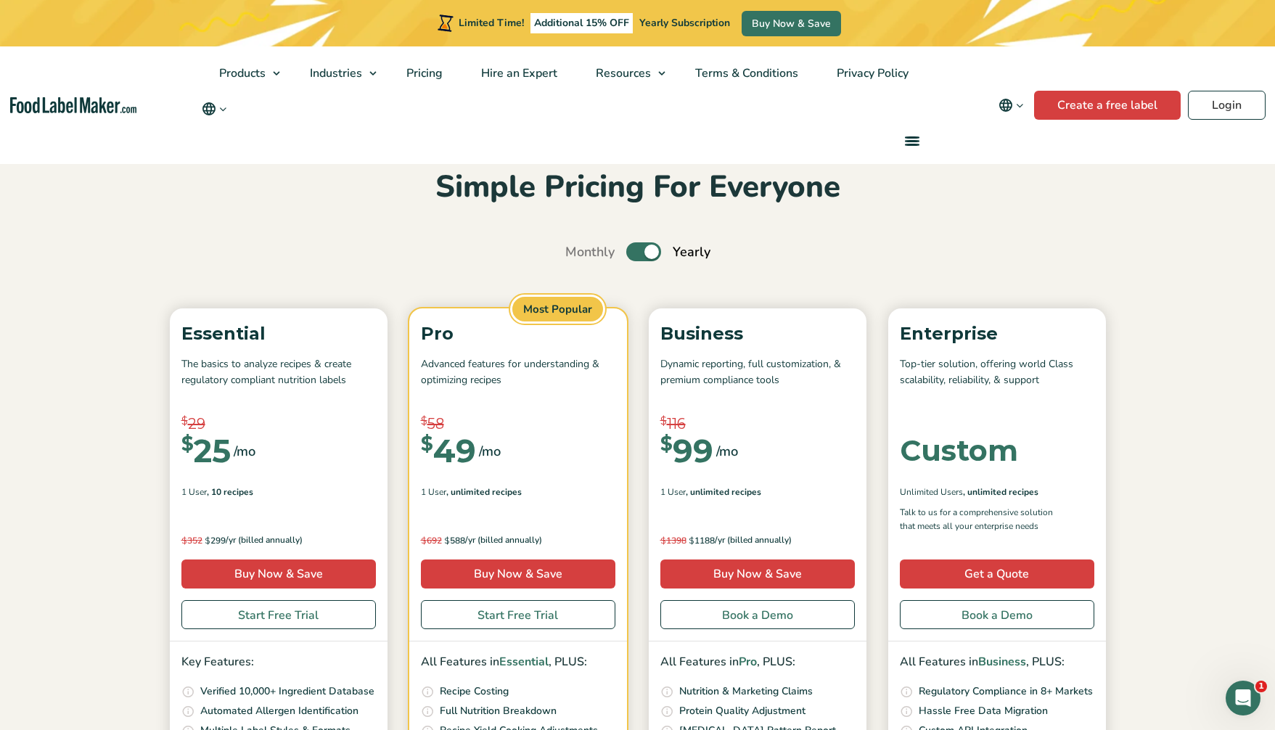
click at [643, 246] on label "Toggle" at bounding box center [643, 251] width 35 height 19
click at [578, 247] on input "Toggle" at bounding box center [572, 251] width 9 height 9
checkbox input "false"
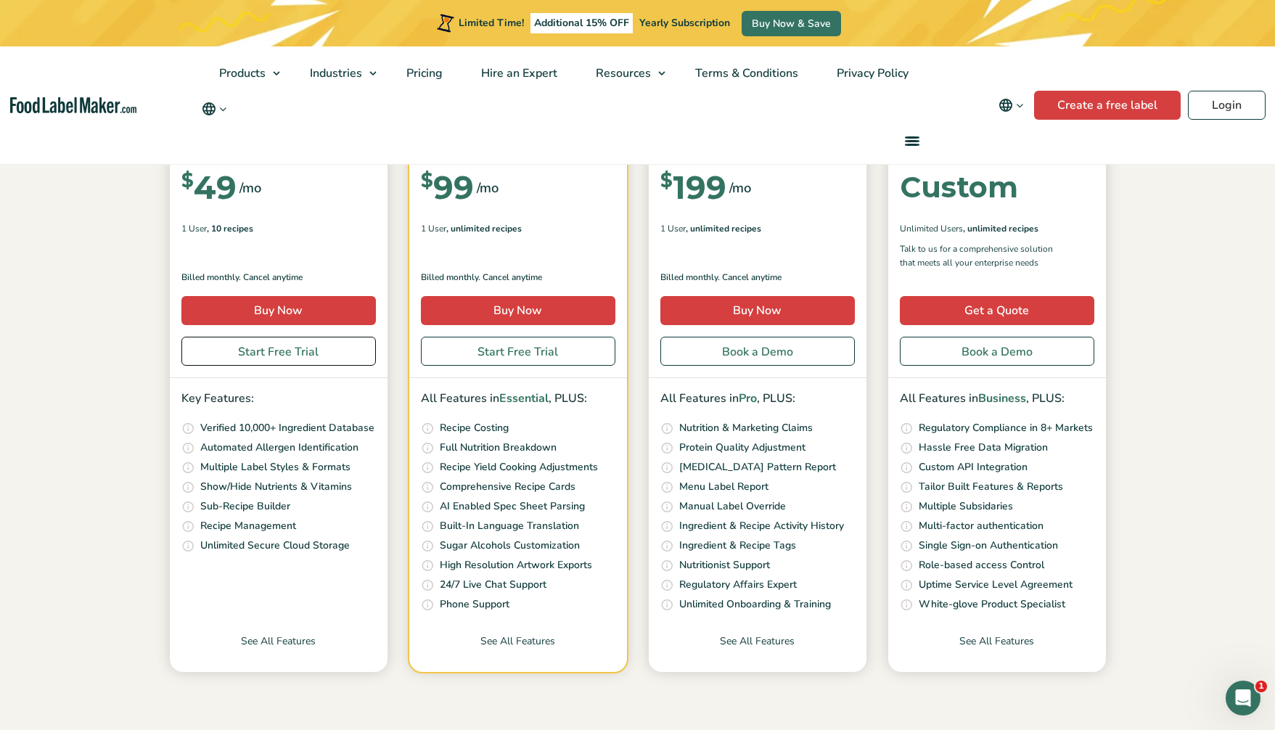
scroll to position [276, 0]
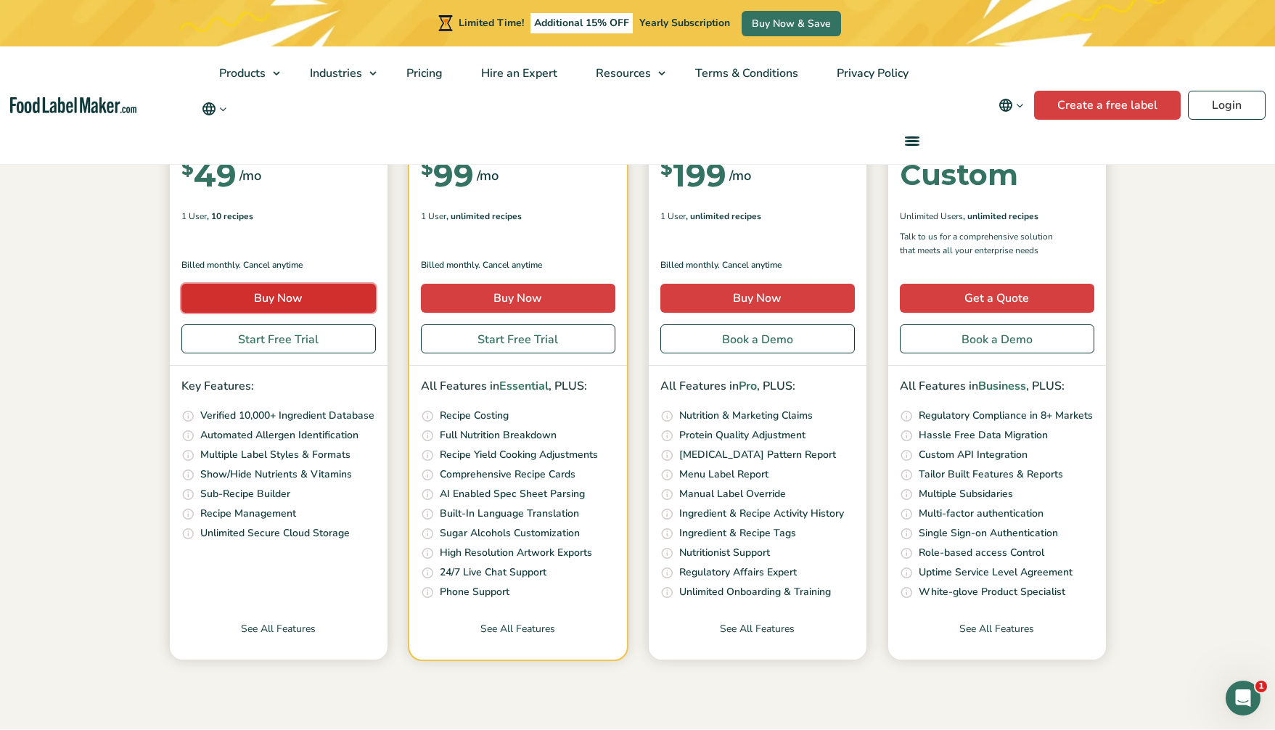
click at [263, 296] on link "Buy Now" at bounding box center [278, 298] width 194 height 29
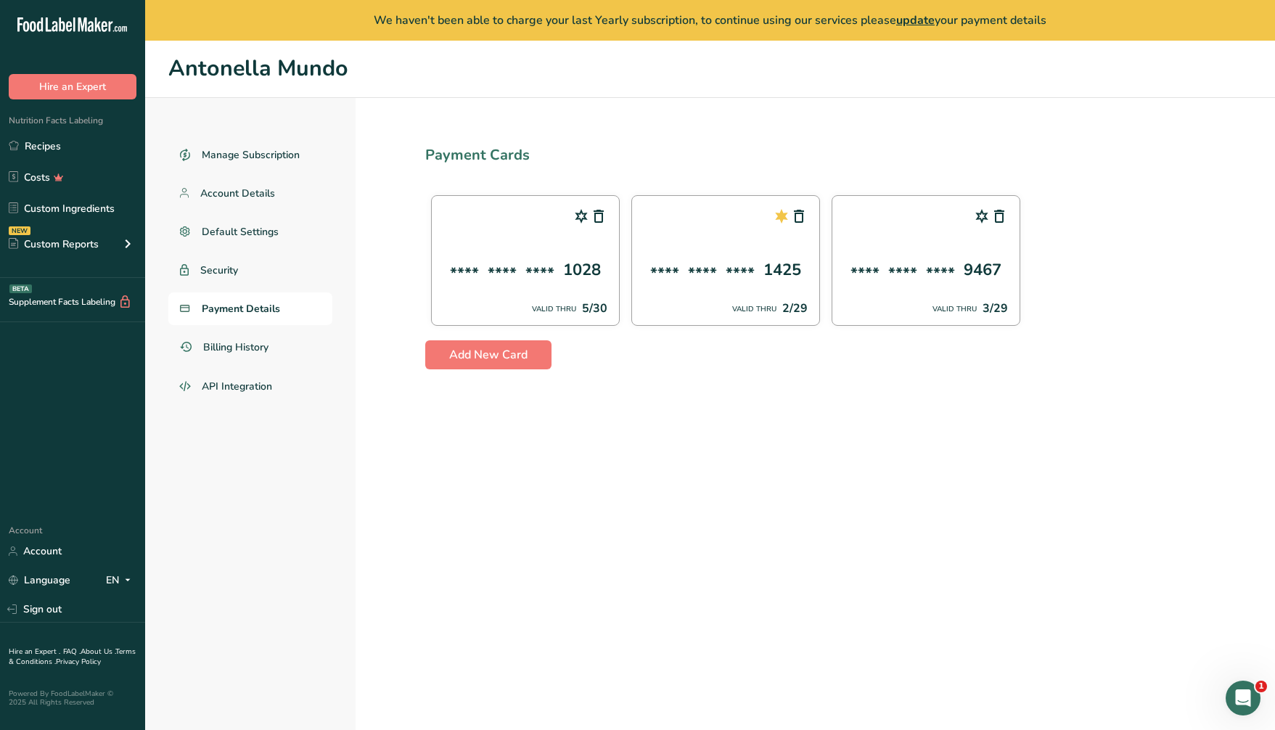
click at [911, 17] on span "update" at bounding box center [915, 20] width 38 height 16
click at [241, 344] on span "Billing History" at bounding box center [236, 347] width 67 height 15
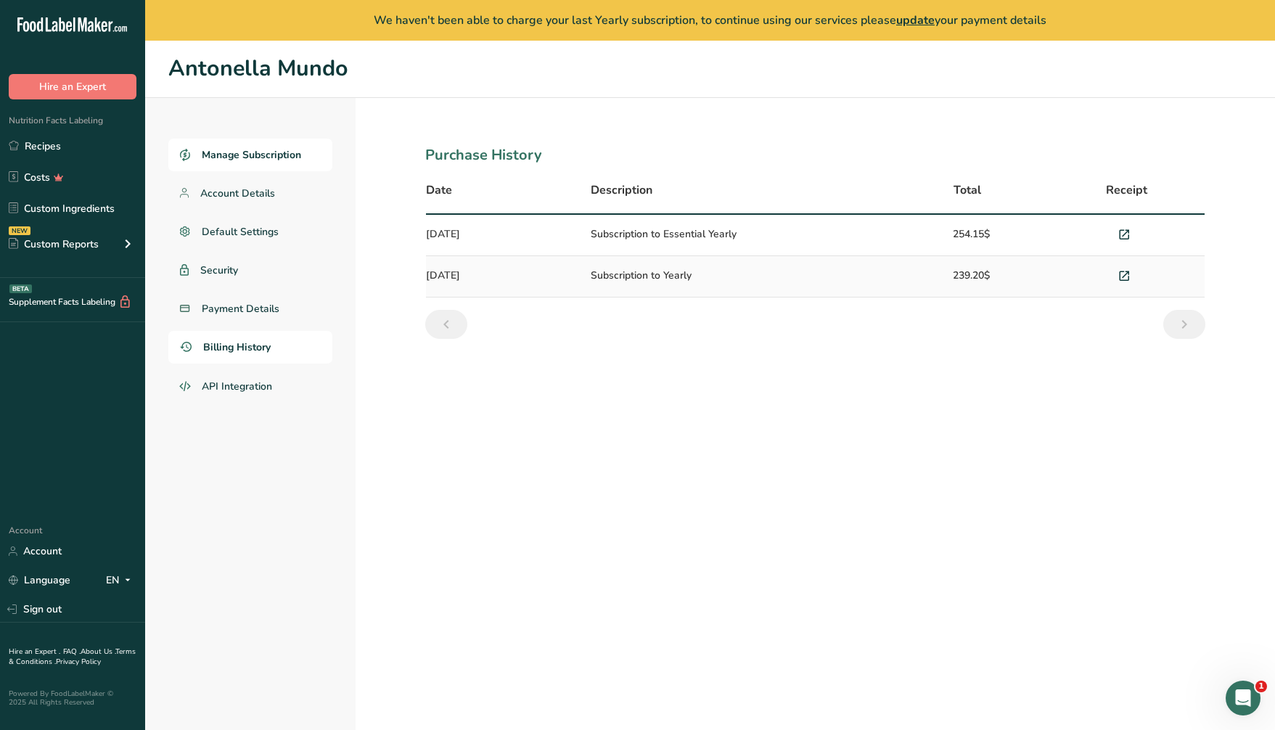
click at [253, 149] on span "Manage Subscription" at bounding box center [251, 154] width 99 height 15
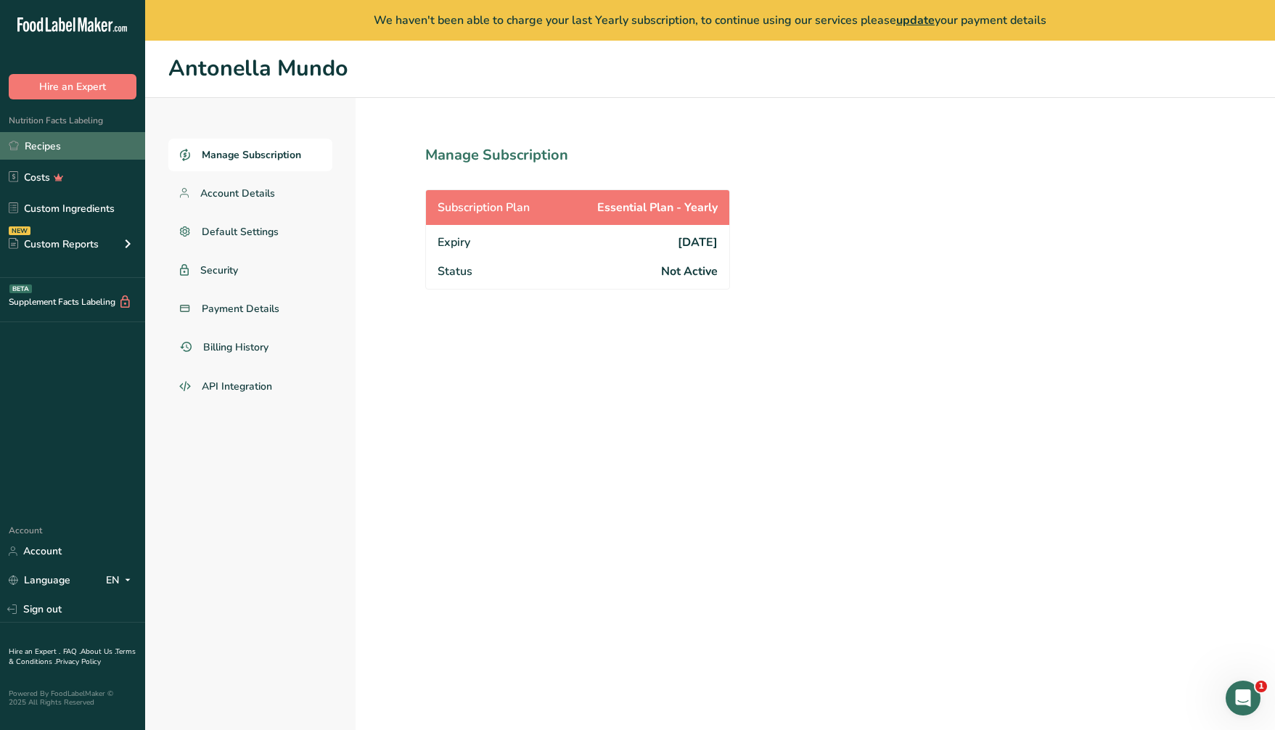
click at [65, 147] on link "Recipes" at bounding box center [72, 146] width 145 height 28
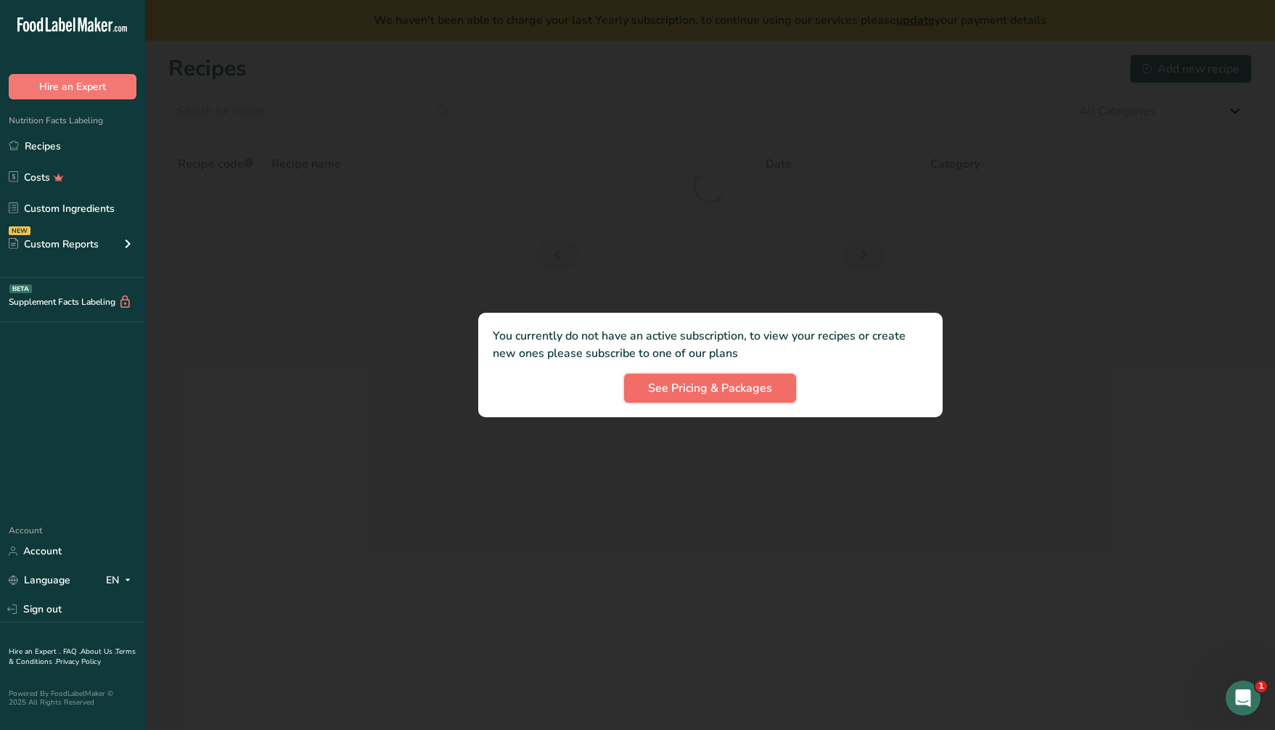
click at [752, 385] on span "See Pricing & Packages" at bounding box center [710, 388] width 124 height 17
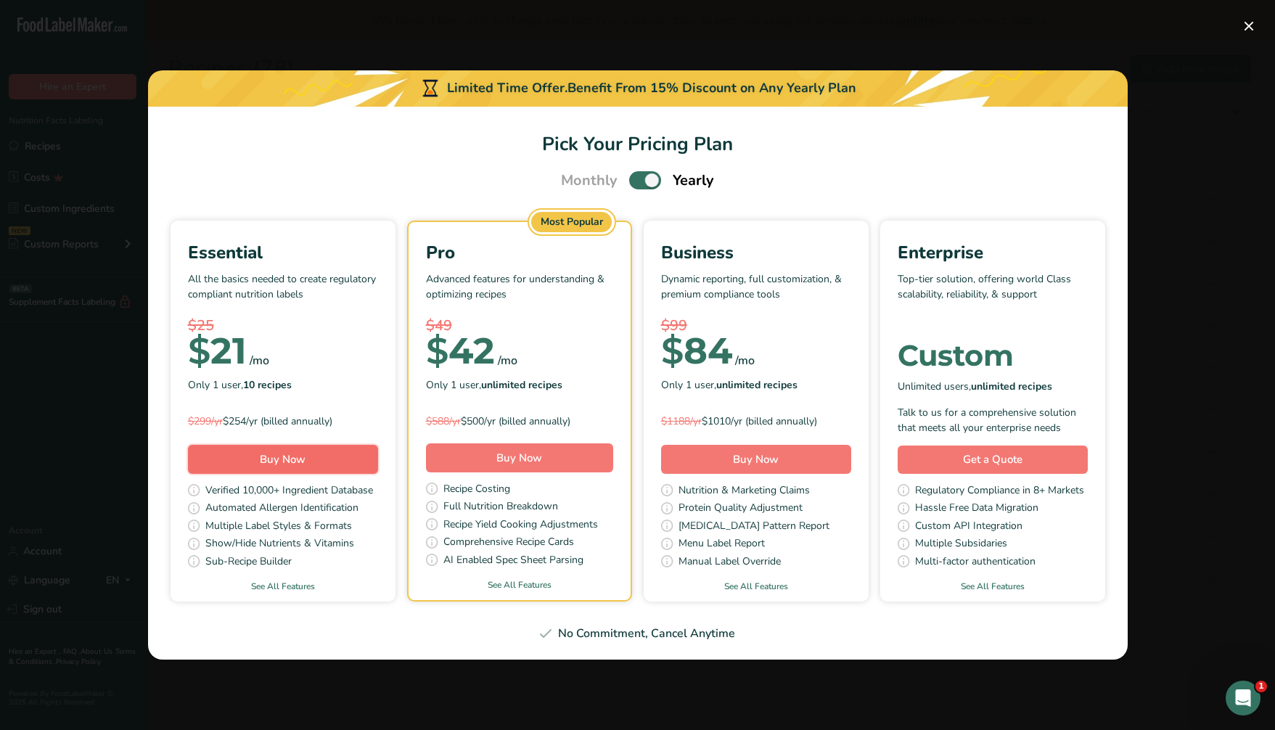
click at [309, 459] on button "Buy Now" at bounding box center [283, 459] width 190 height 29
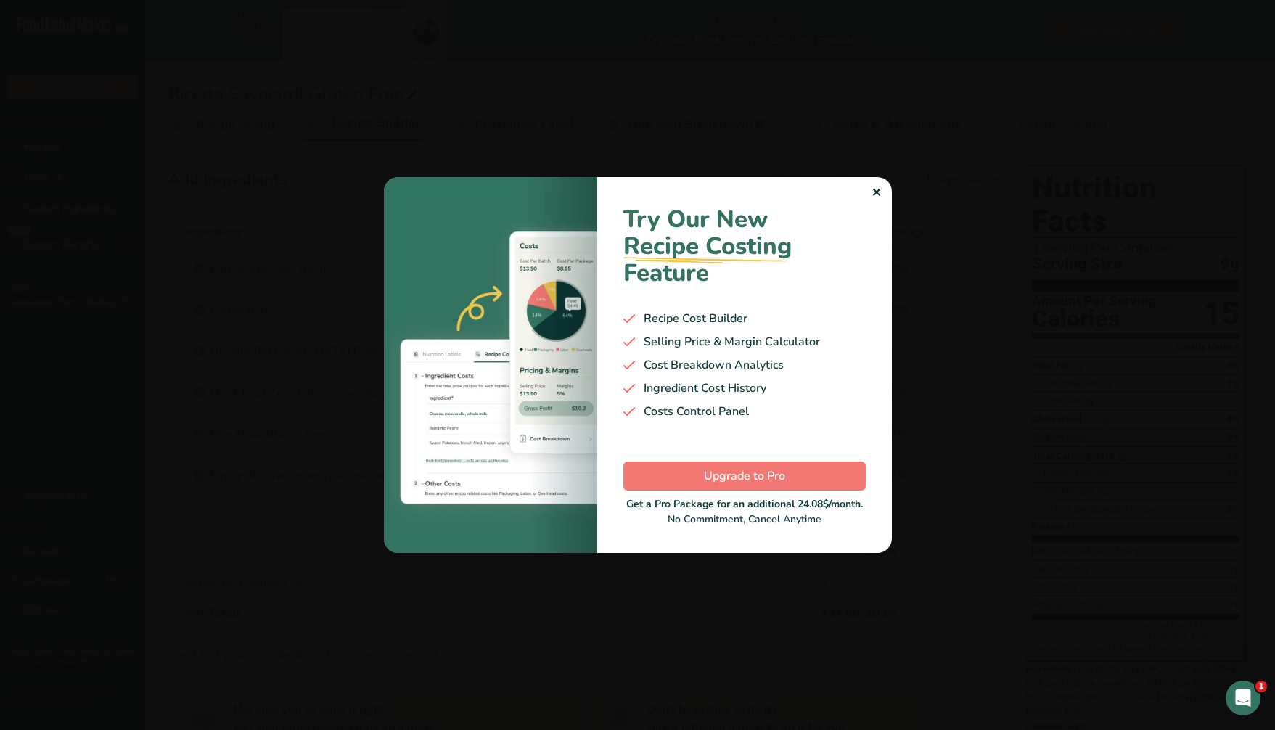
click at [880, 189] on div "Try Our New Recipe Costing .a-29{fill:none;stroke-linecap:round;stroke-width:3p…" at bounding box center [744, 365] width 295 height 376
click at [877, 194] on div "✕" at bounding box center [876, 192] width 9 height 17
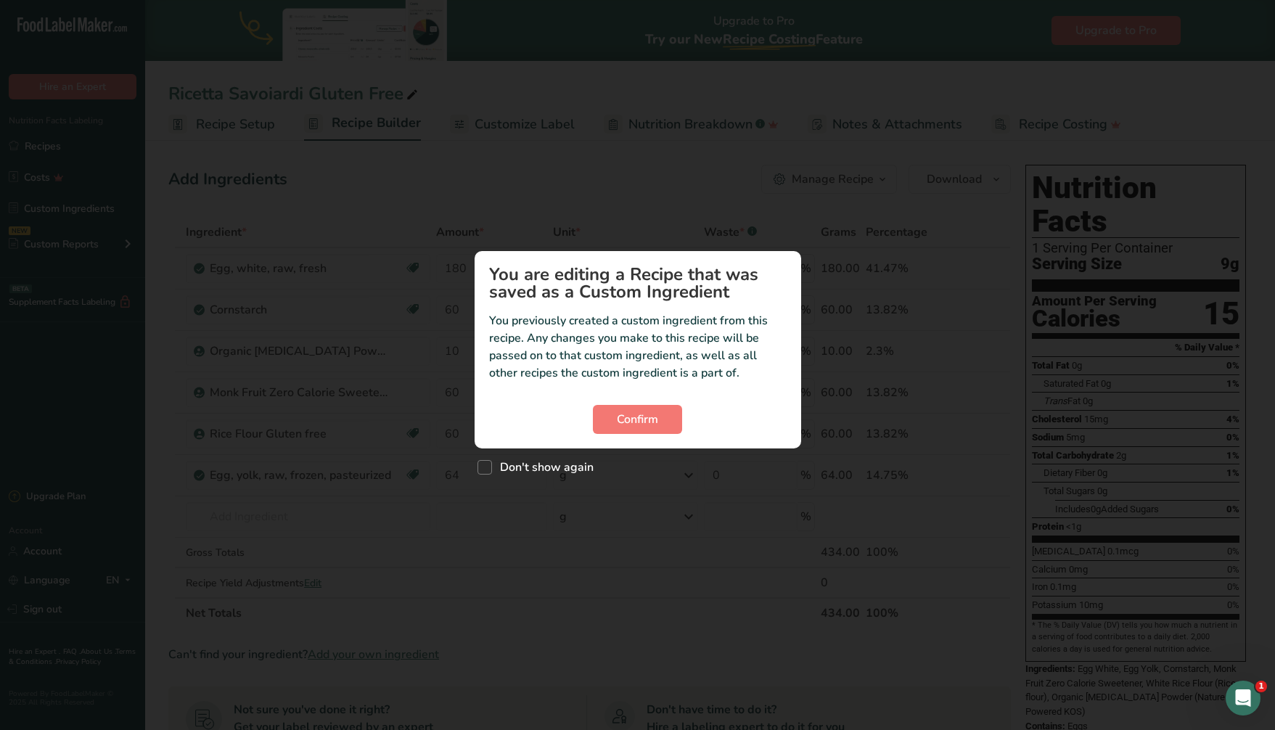
drag, startPoint x: 732, startPoint y: 374, endPoint x: 471, endPoint y: 278, distance: 277.6
click at [471, 278] on div "You are editing a Recipe that was saved as a Custom Ingredient You previously c…" at bounding box center [637, 365] width 1275 height 730
click at [651, 426] on span "Confirm" at bounding box center [637, 419] width 41 height 17
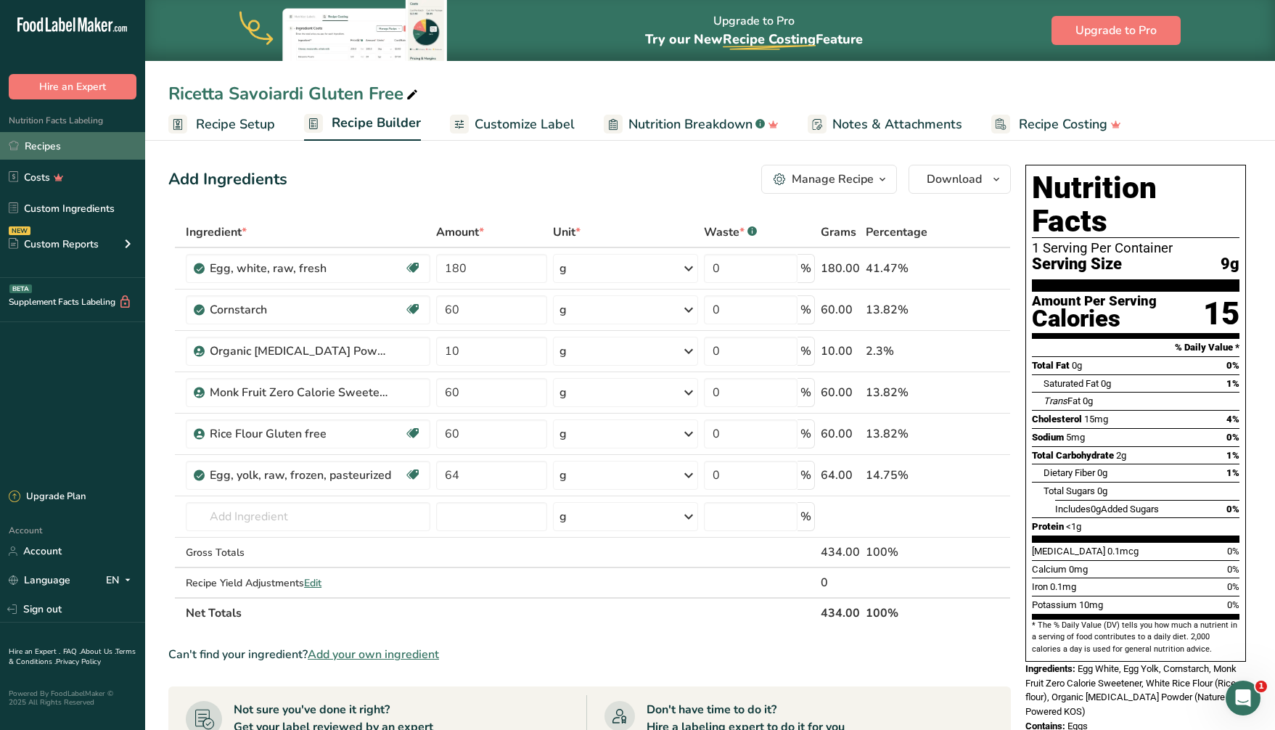
click at [73, 144] on link "Recipes" at bounding box center [72, 146] width 145 height 28
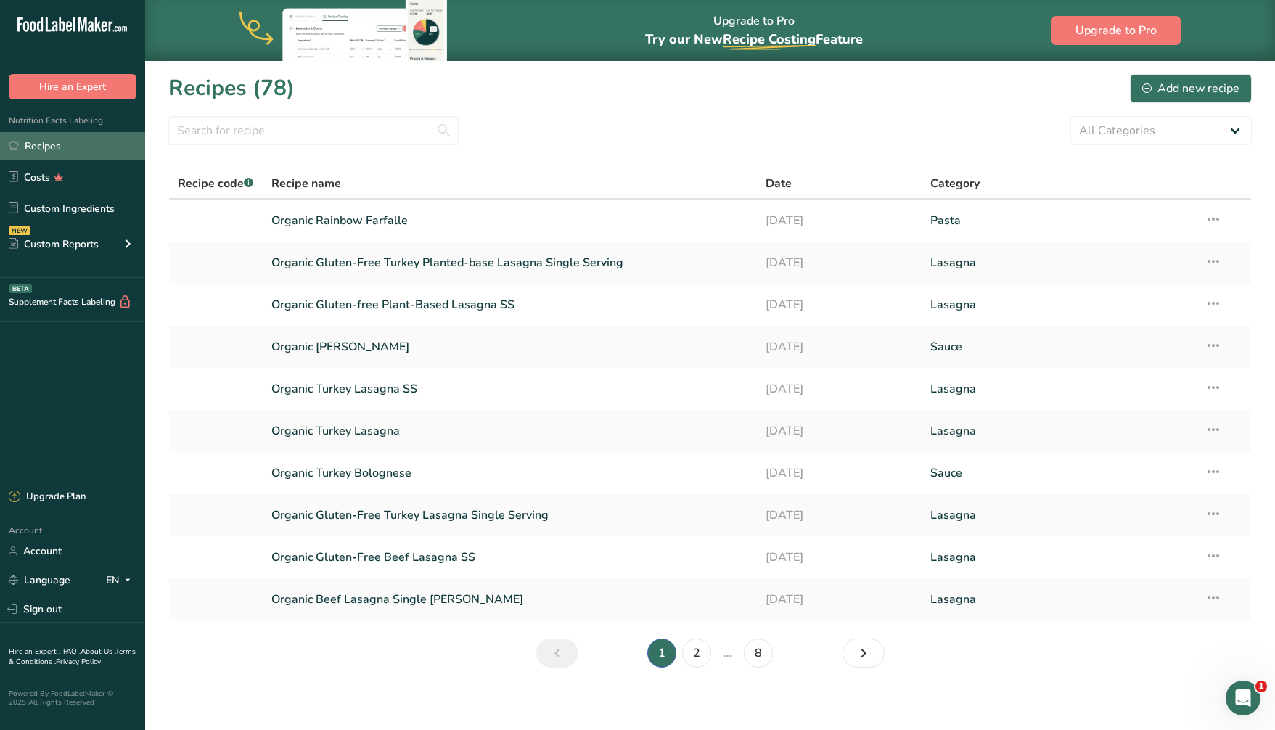
scroll to position [7, 0]
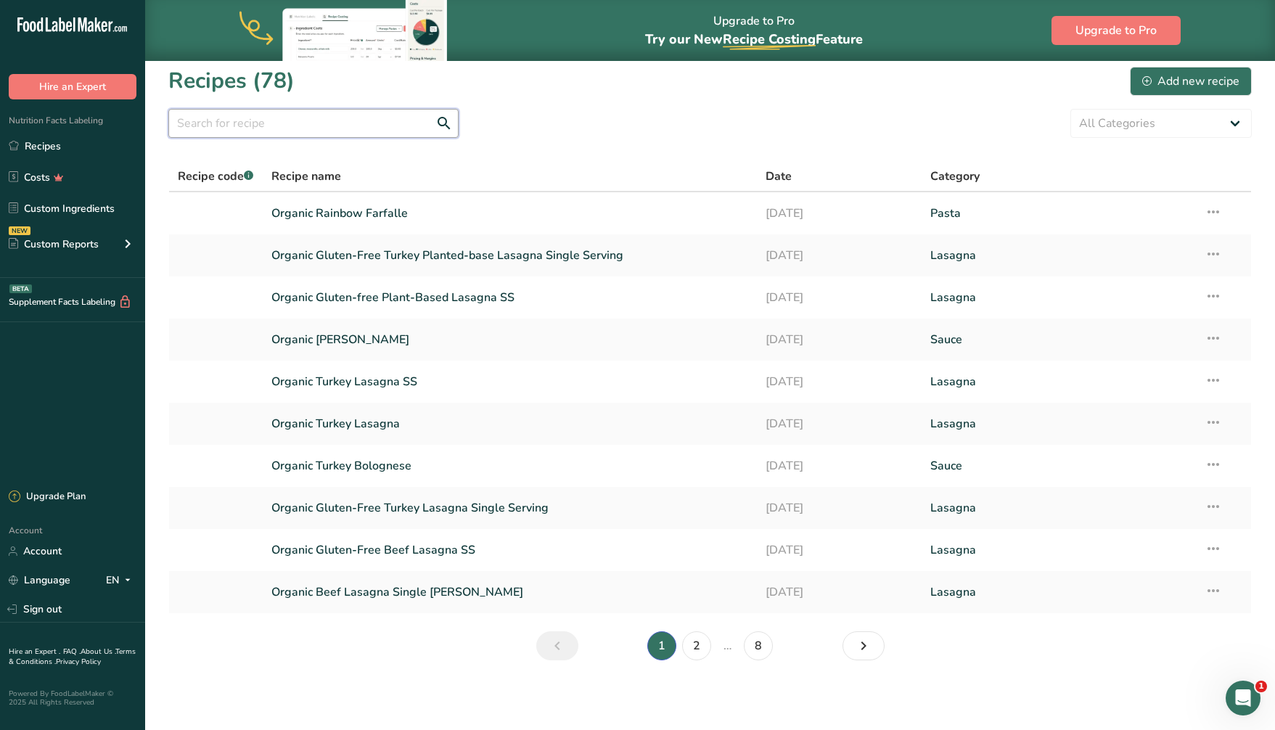
click at [271, 109] on input "text" at bounding box center [313, 123] width 290 height 29
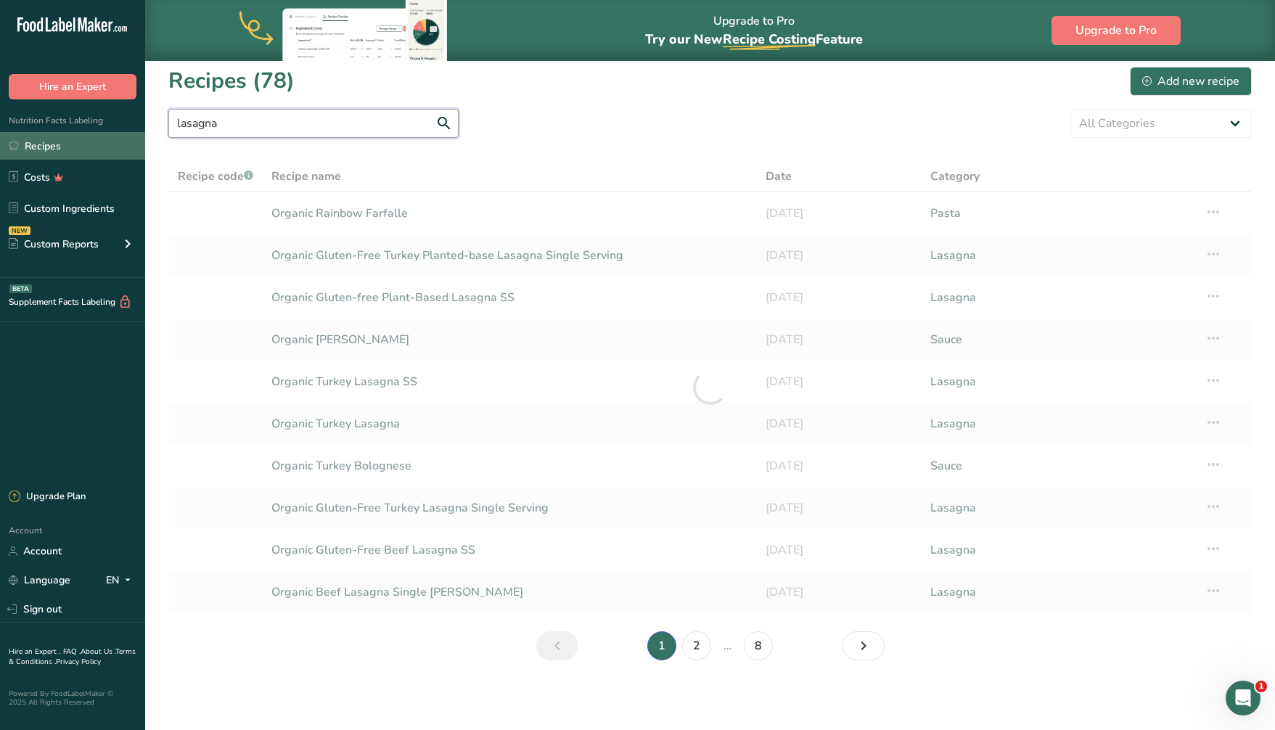
type input "lasagna"
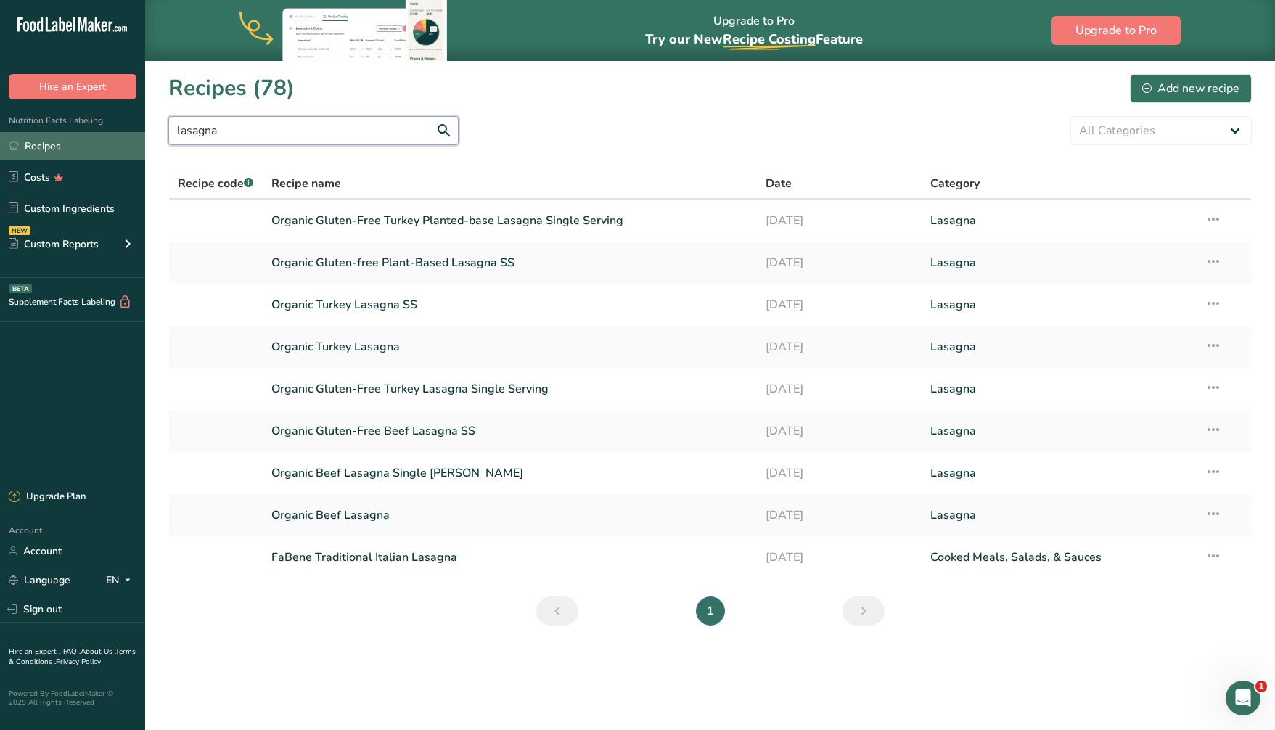
scroll to position [0, 0]
click at [337, 470] on link "Organic Beef Lasagna Single [PERSON_NAME]" at bounding box center [509, 473] width 477 height 30
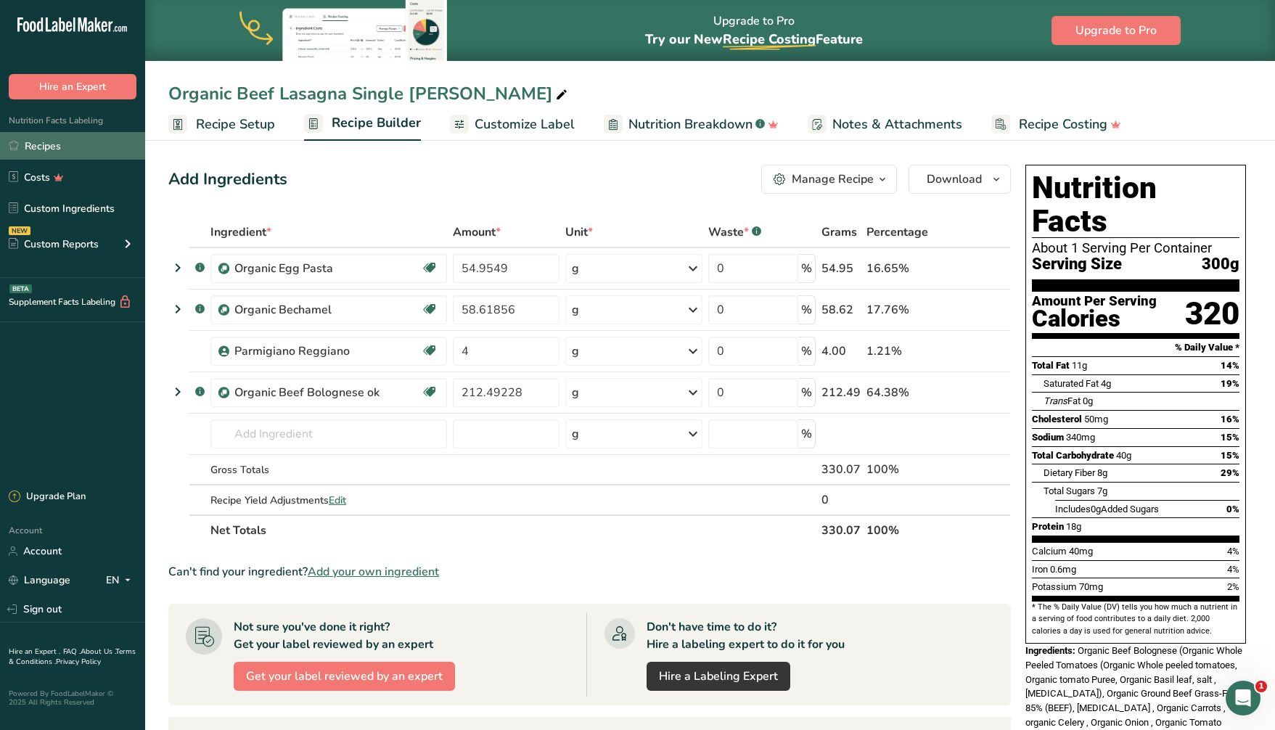
click at [54, 142] on link "Recipes" at bounding box center [72, 146] width 145 height 28
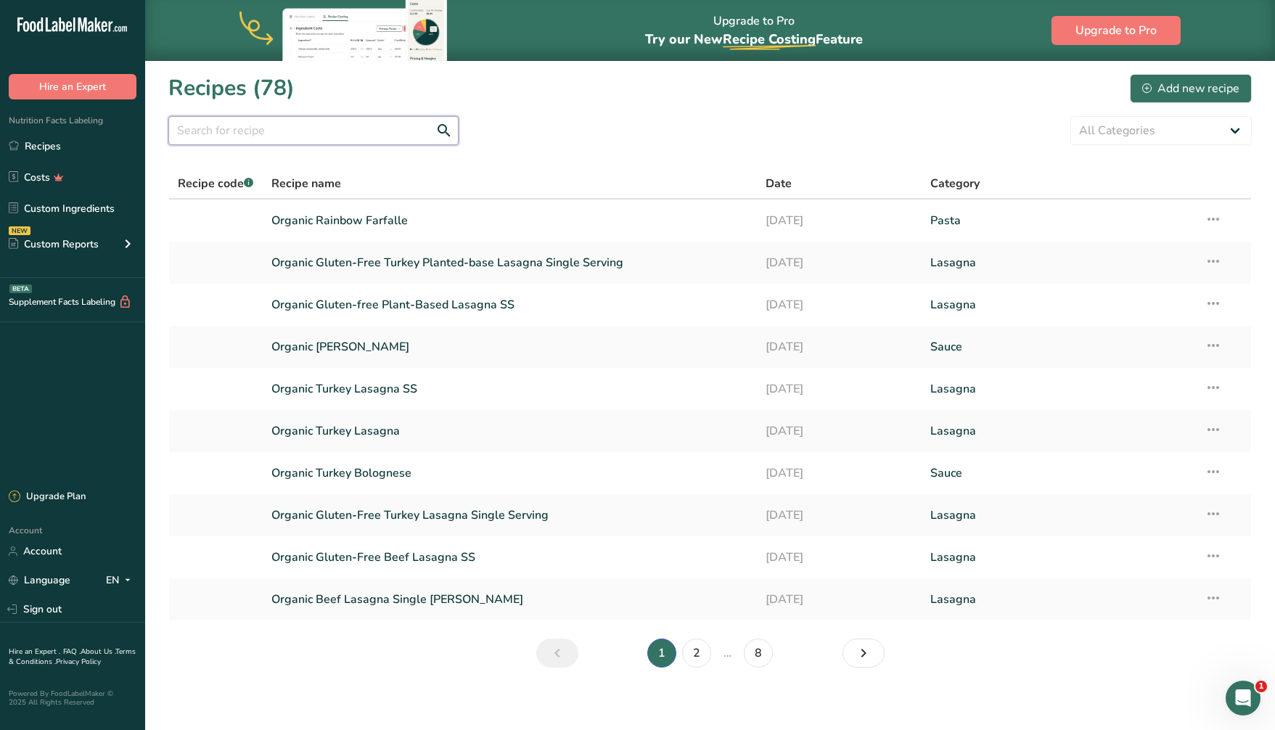
click at [321, 131] on input "text" at bounding box center [313, 130] width 290 height 29
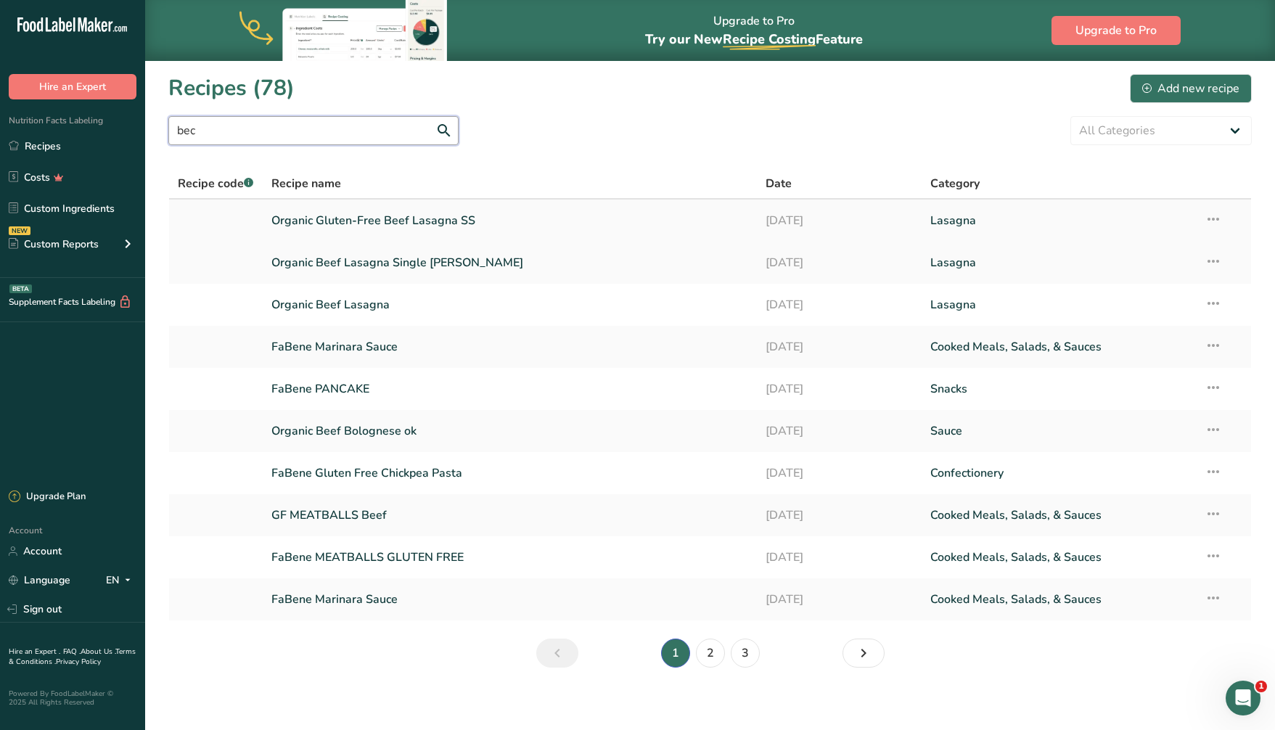
type input "bec"
click at [366, 221] on link "Organic Gluten-Free Beef Lasagna SS" at bounding box center [509, 220] width 477 height 30
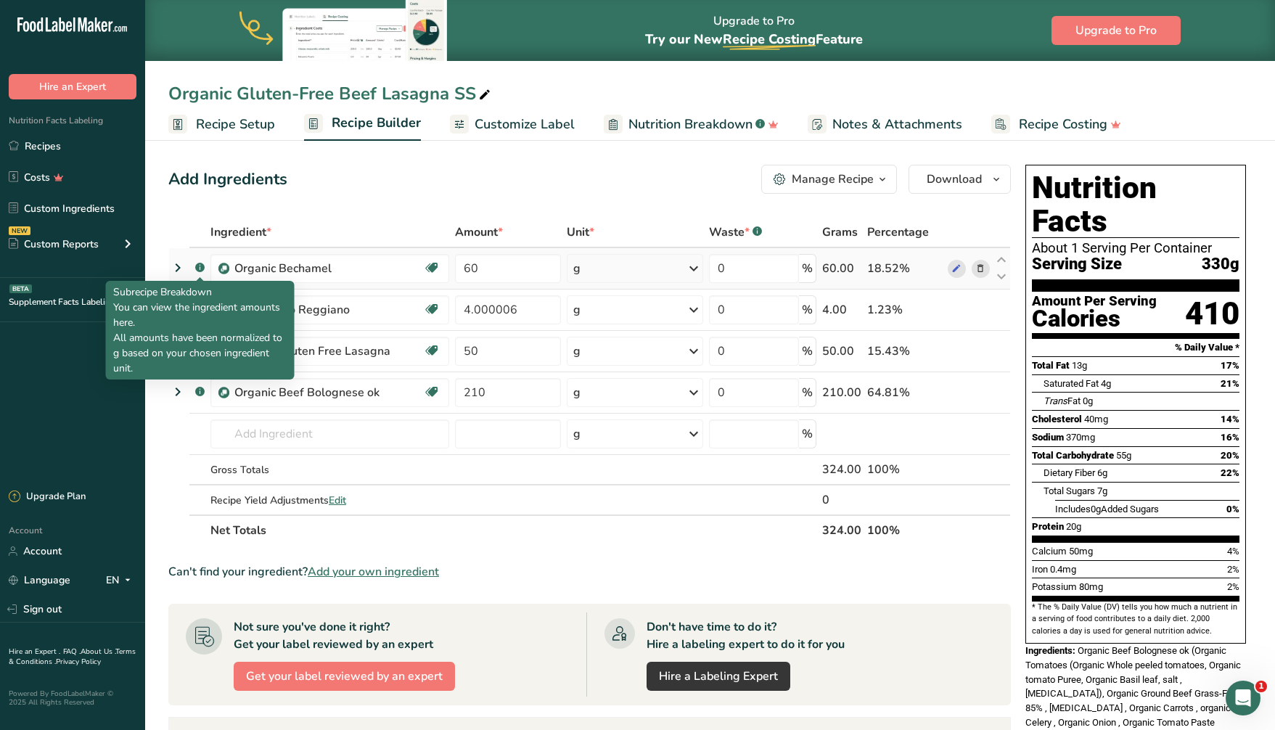
click at [199, 266] on rect at bounding box center [199, 267] width 9 height 9
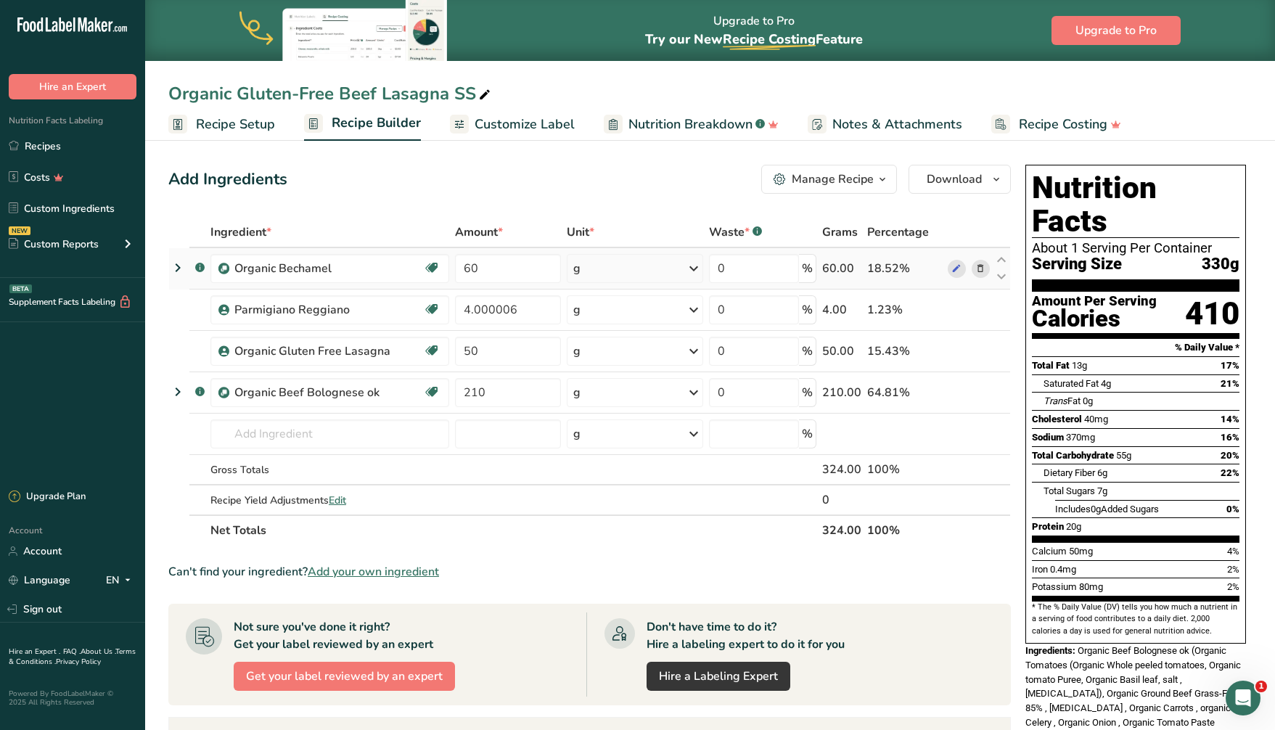
click at [173, 269] on icon at bounding box center [177, 268] width 17 height 26
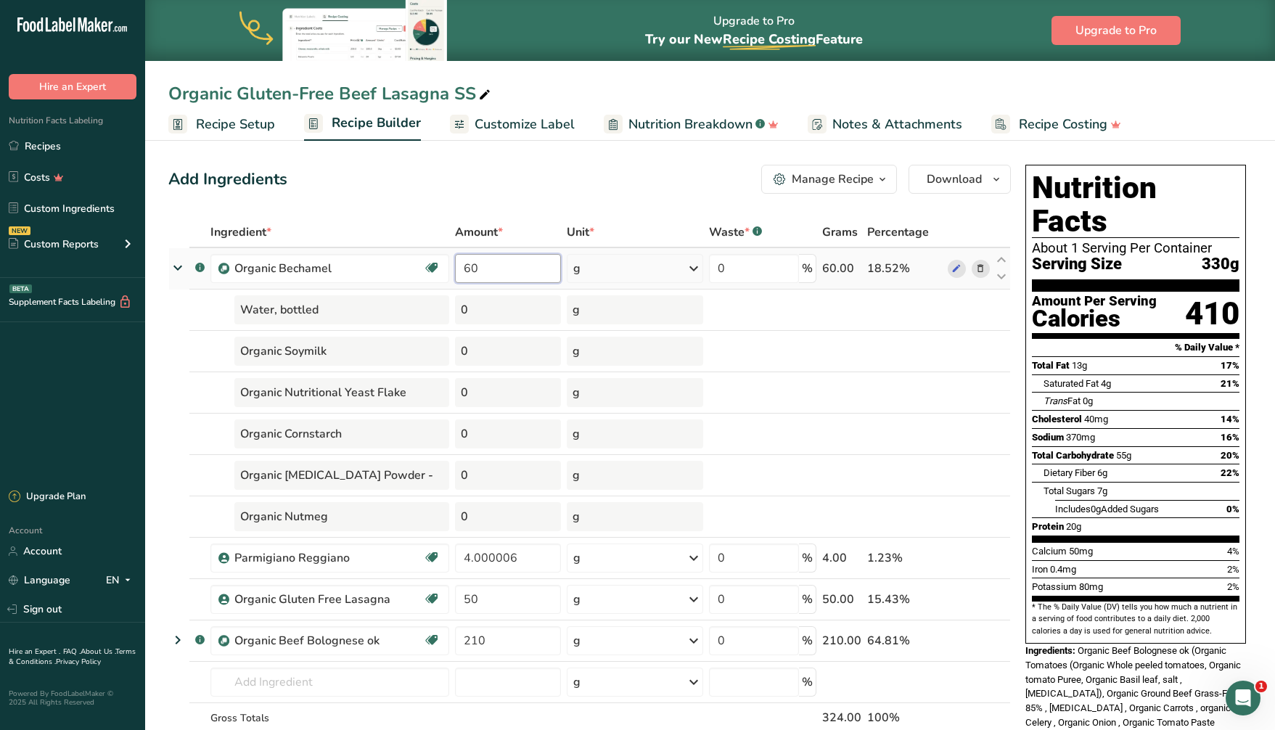
click at [483, 263] on input "60" at bounding box center [508, 268] width 106 height 29
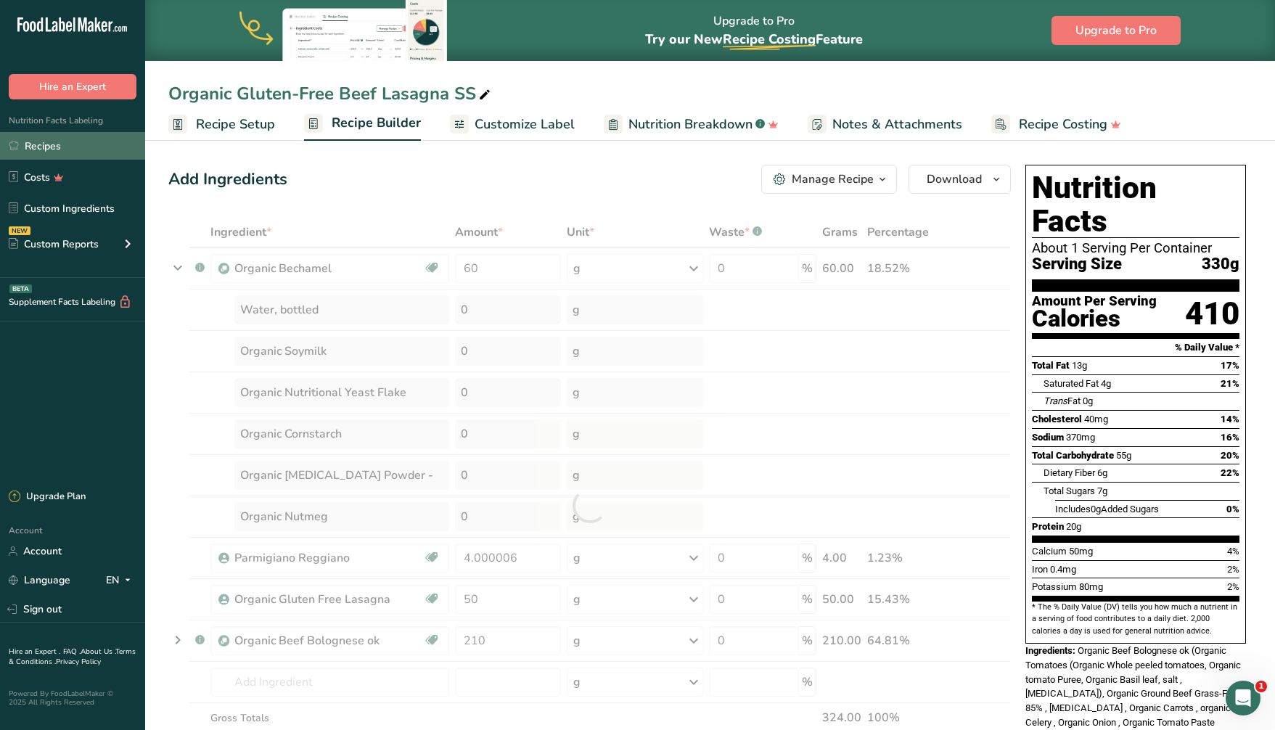
click at [51, 152] on link "Recipes" at bounding box center [72, 146] width 145 height 28
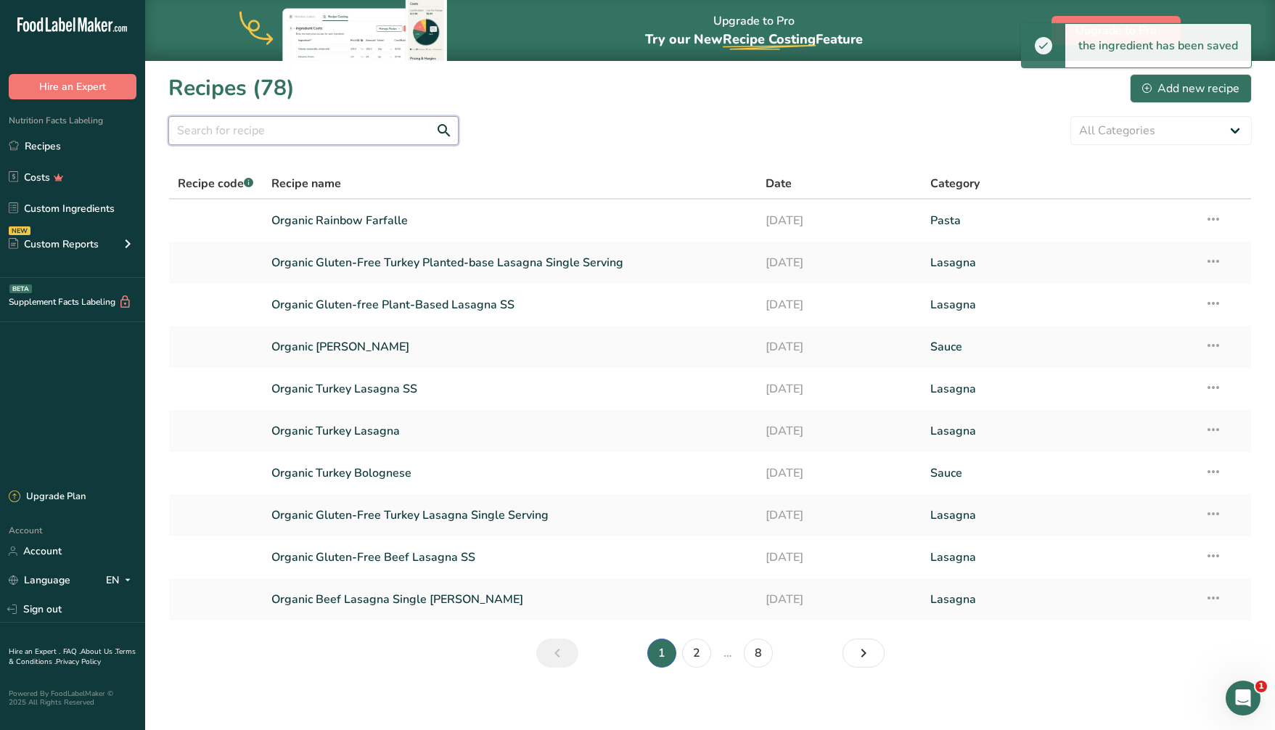
click at [365, 134] on input "text" at bounding box center [313, 130] width 290 height 29
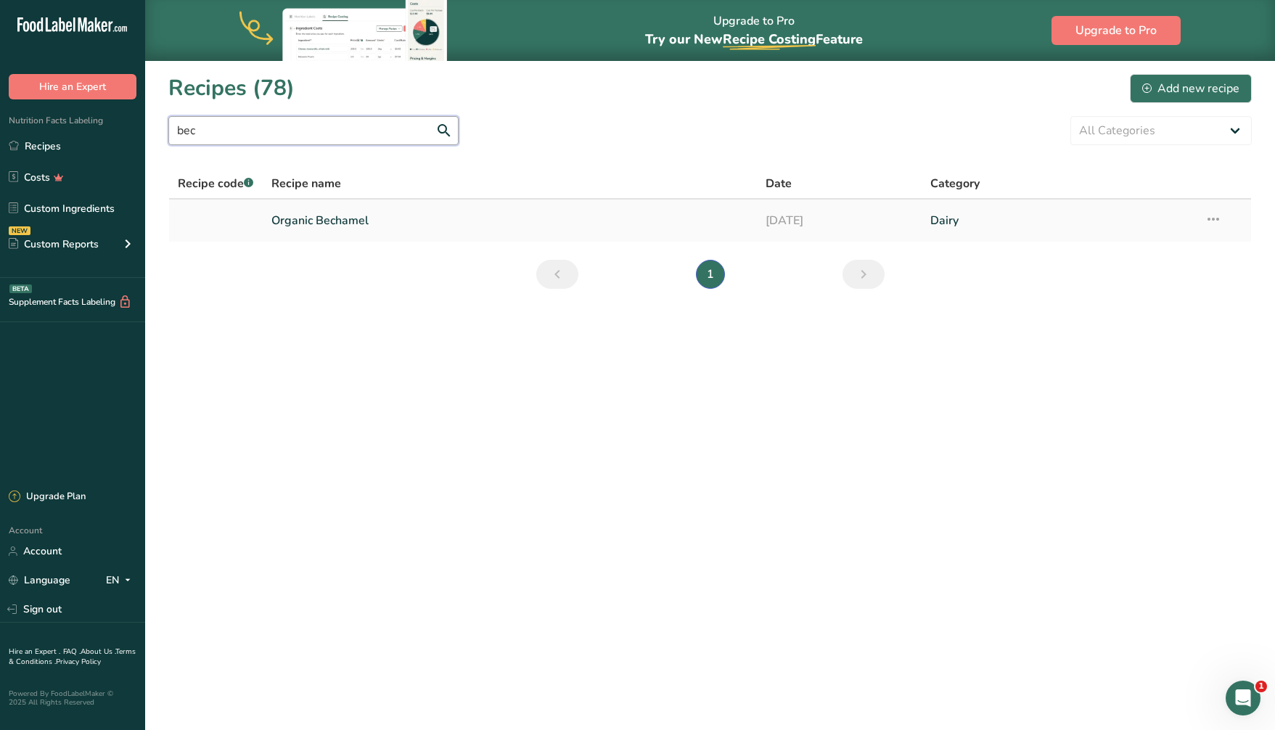
type input "bec"
click at [366, 221] on link "Organic Bechamel" at bounding box center [509, 220] width 477 height 30
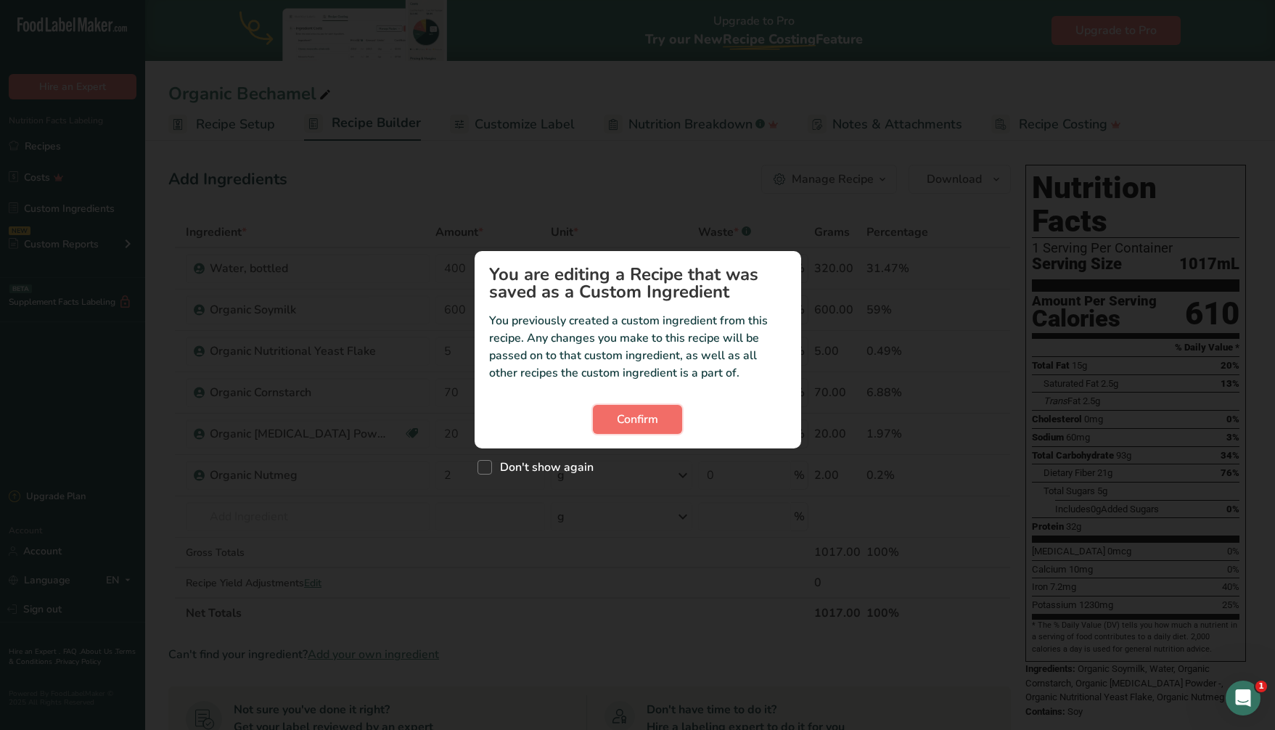
click at [640, 417] on span "Confirm" at bounding box center [637, 419] width 41 height 17
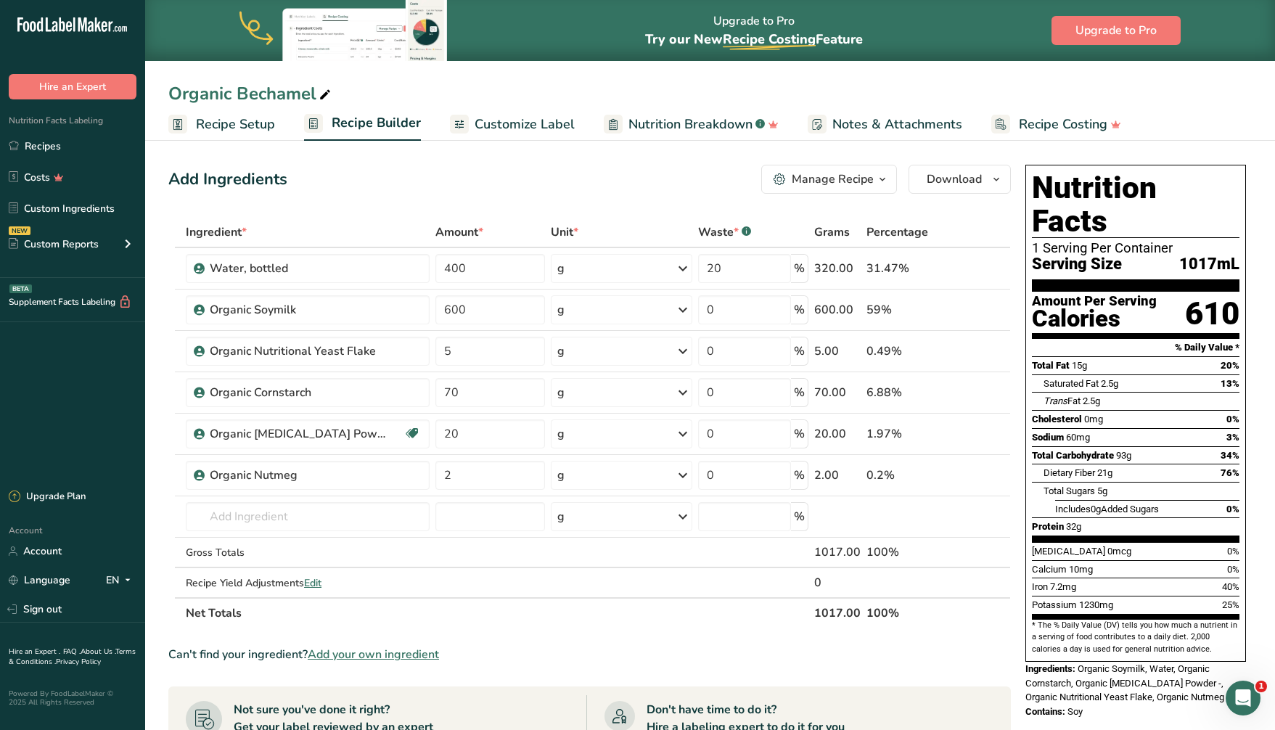
scroll to position [7, 0]
